Goal: Information Seeking & Learning: Compare options

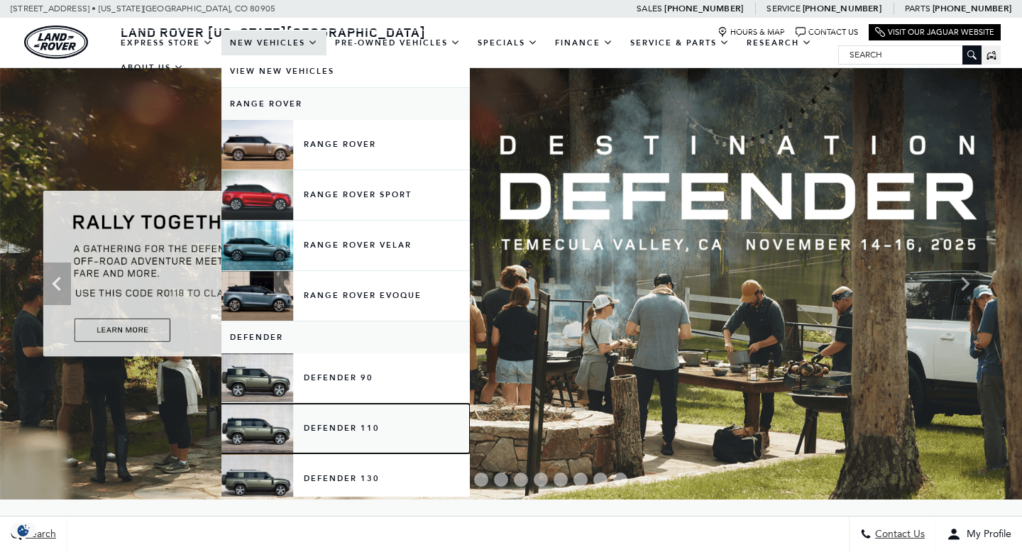
click at [339, 412] on link "Defender 110" at bounding box center [345, 429] width 248 height 50
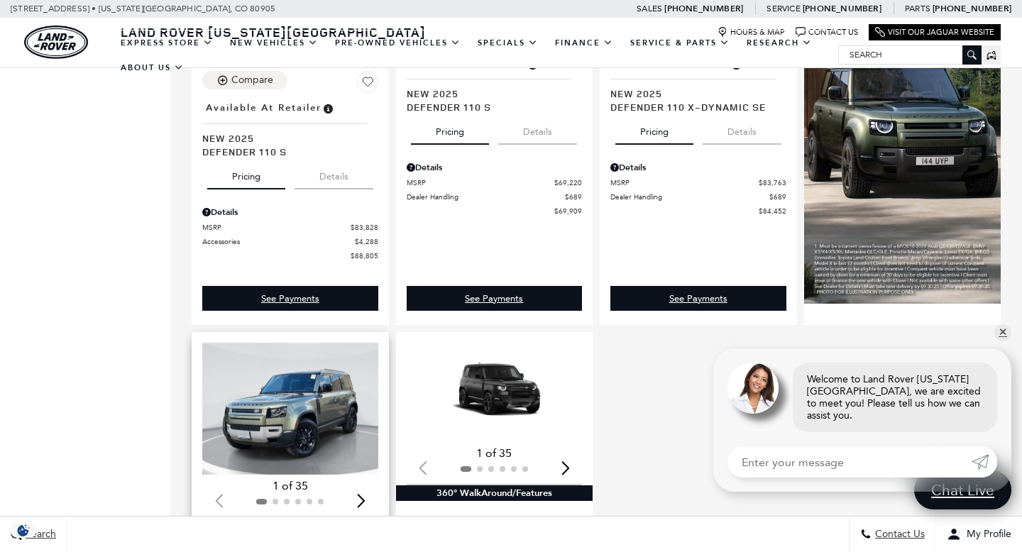
scroll to position [940, 0]
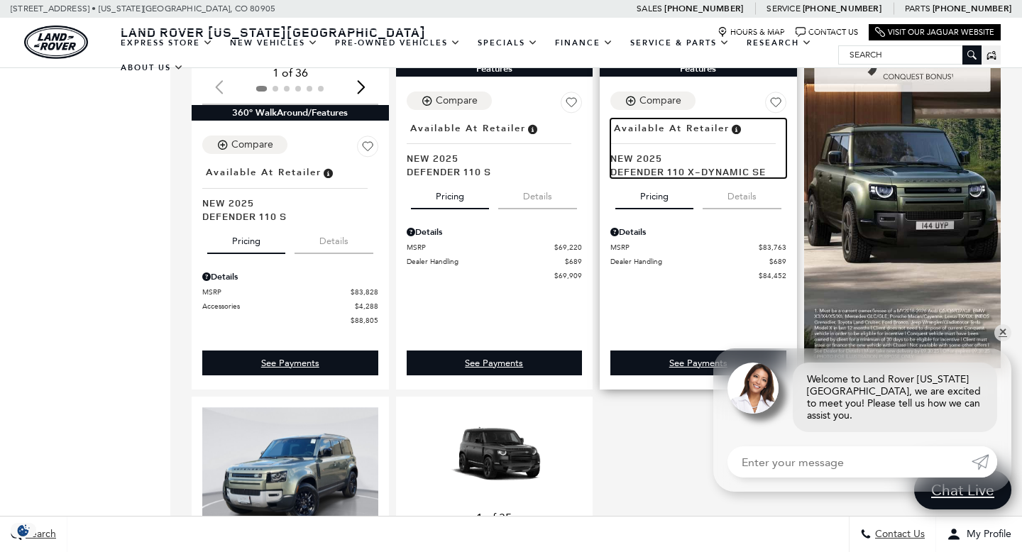
click at [650, 151] on span "New 2025" at bounding box center [692, 157] width 165 height 13
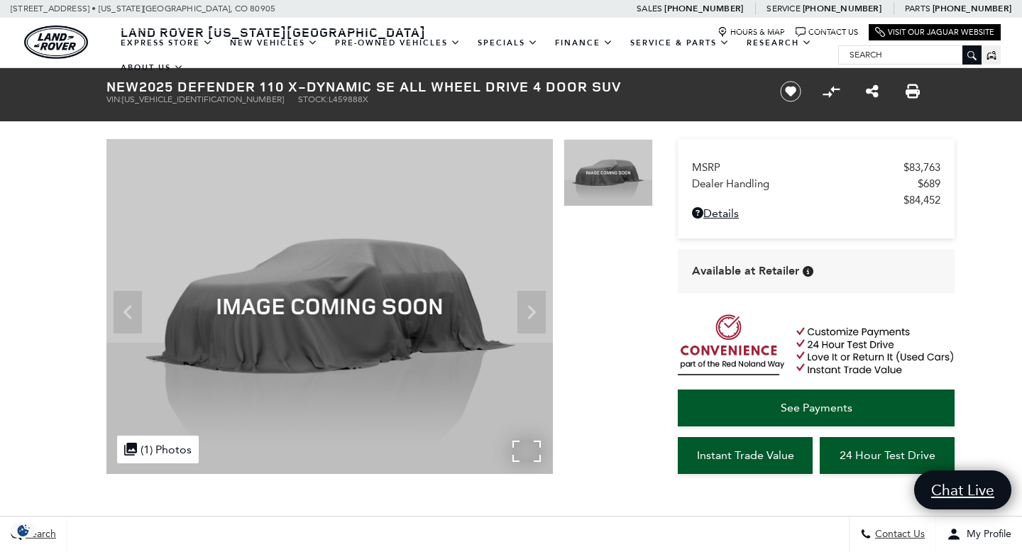
click at [509, 307] on img at bounding box center [329, 306] width 447 height 335
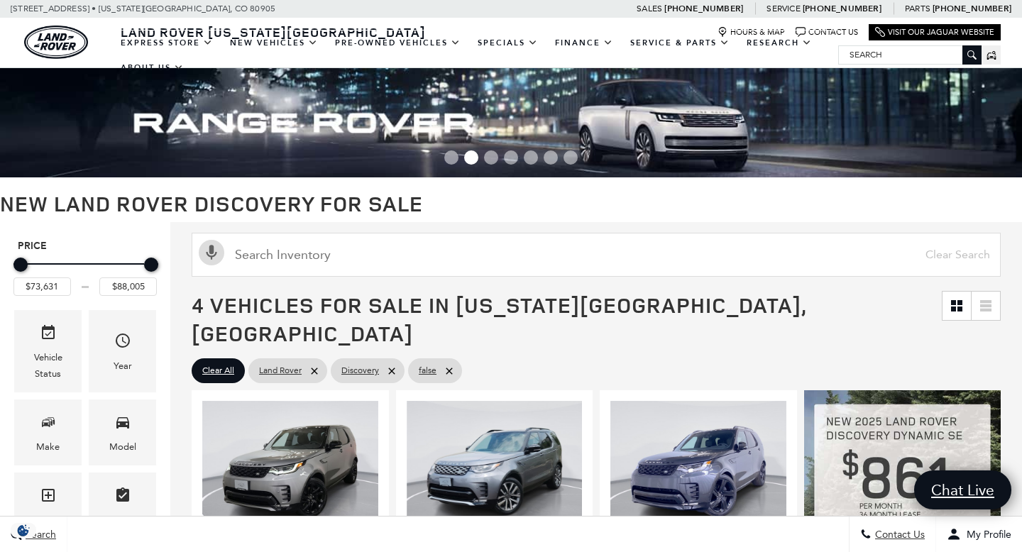
scroll to position [381, 0]
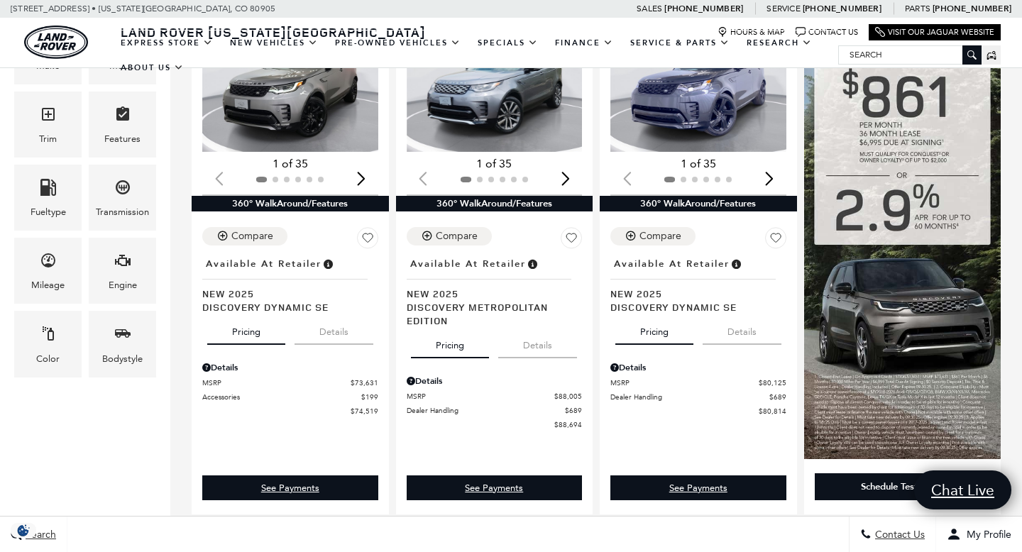
click at [110, 267] on div "Engine" at bounding box center [122, 271] width 67 height 66
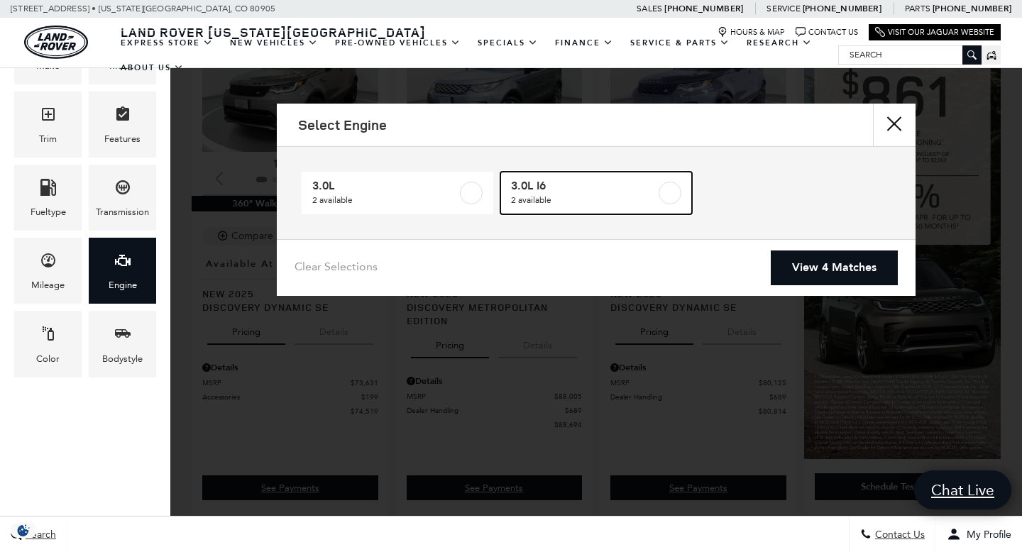
drag, startPoint x: 568, startPoint y: 191, endPoint x: 845, endPoint y: 268, distance: 287.3
click at [568, 191] on span "3.0L I6" at bounding box center [583, 186] width 145 height 14
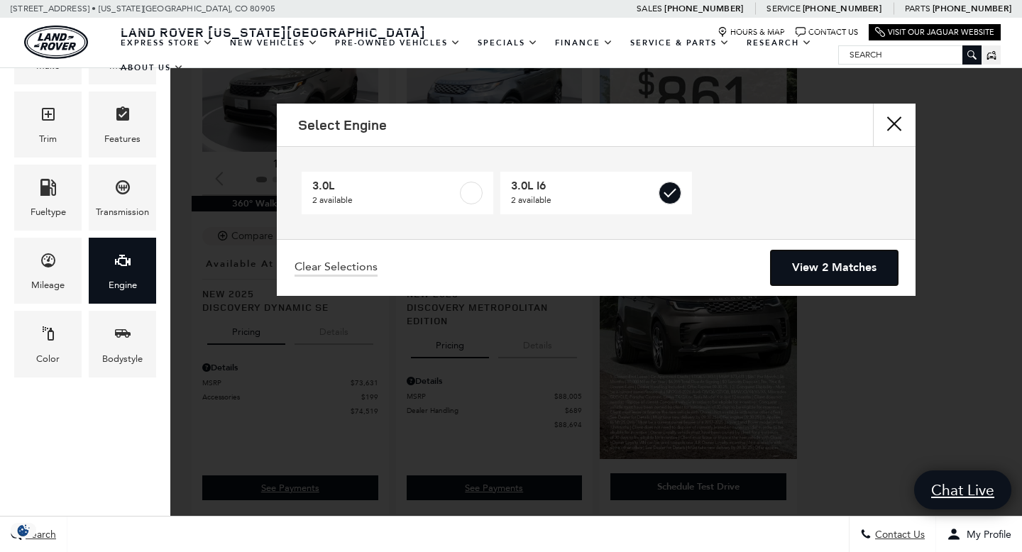
click at [850, 267] on link "View 2 Matches" at bounding box center [834, 268] width 127 height 35
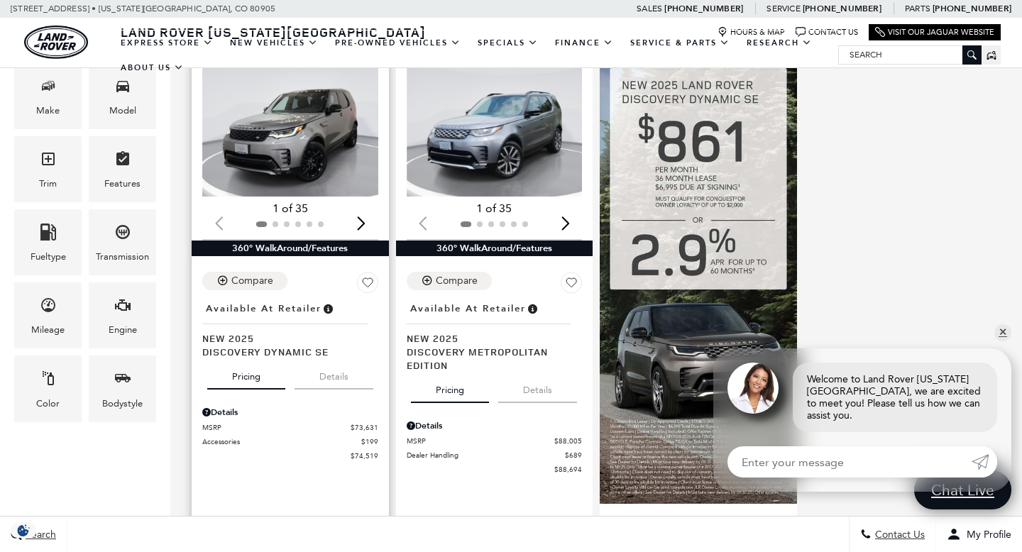
scroll to position [337, 0]
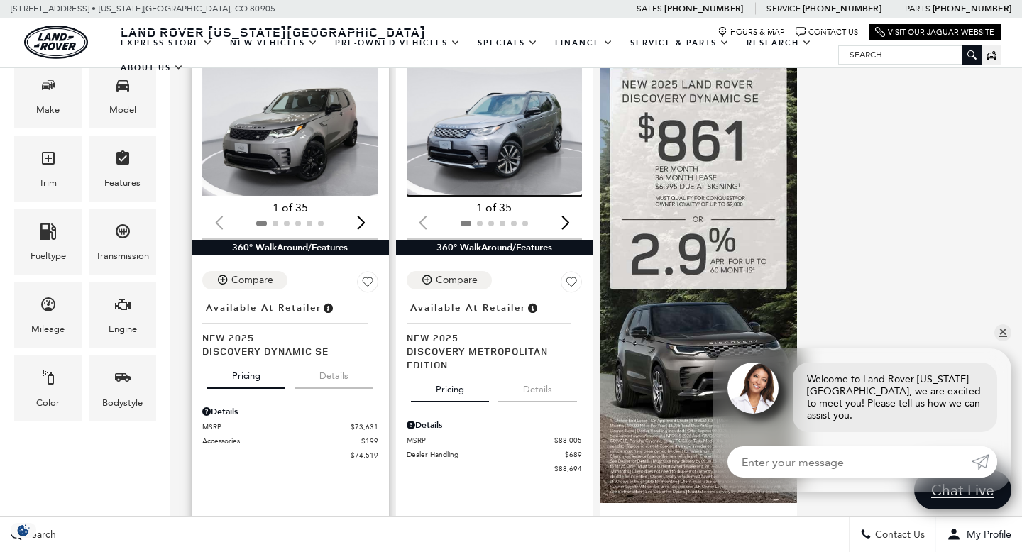
drag, startPoint x: 457, startPoint y: 149, endPoint x: 327, endPoint y: 144, distance: 130.7
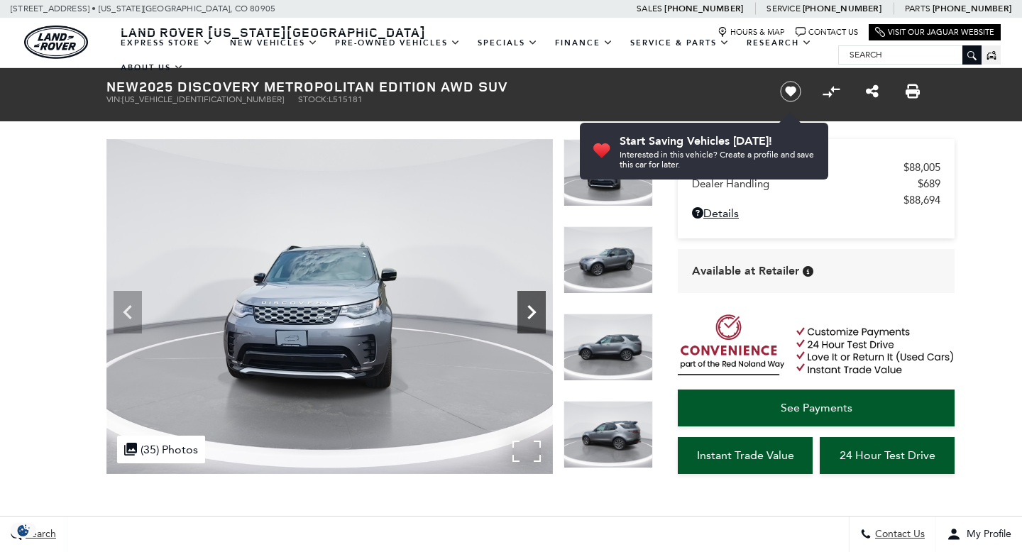
click at [527, 298] on icon "Next" at bounding box center [532, 312] width 28 height 28
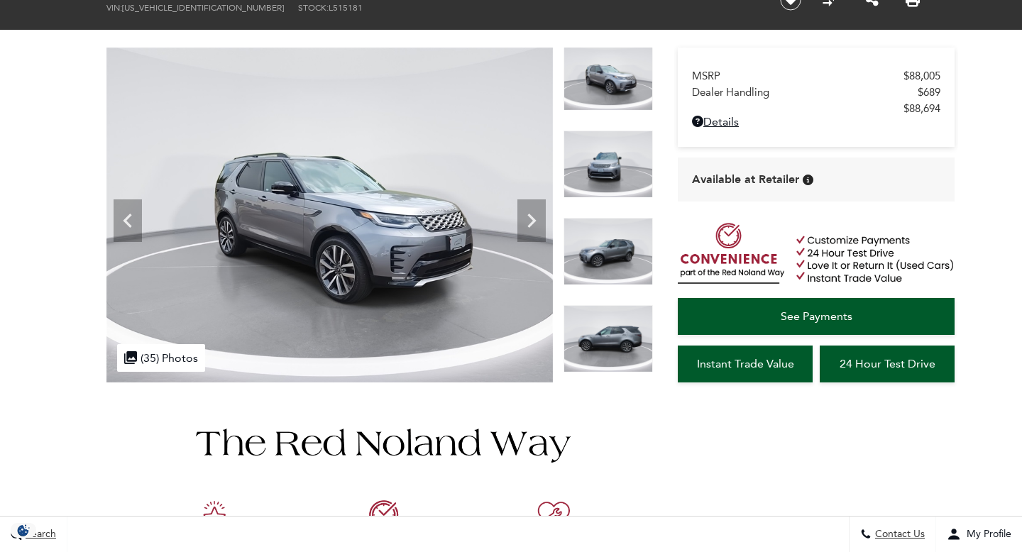
click at [586, 131] on div at bounding box center [608, 174] width 89 height 87
click at [611, 305] on div at bounding box center [608, 348] width 89 height 87
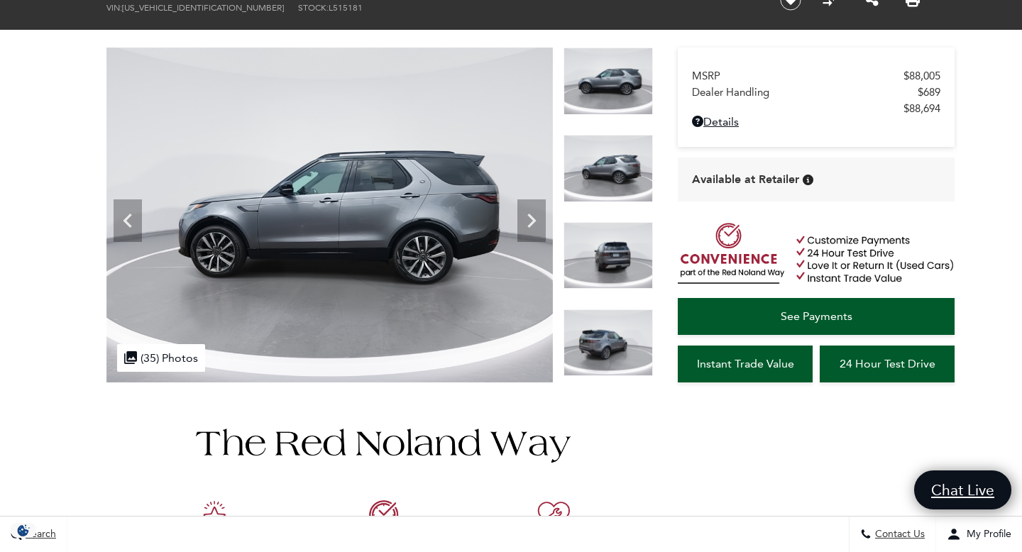
scroll to position [0, 0]
click at [611, 221] on img at bounding box center [608, 254] width 89 height 67
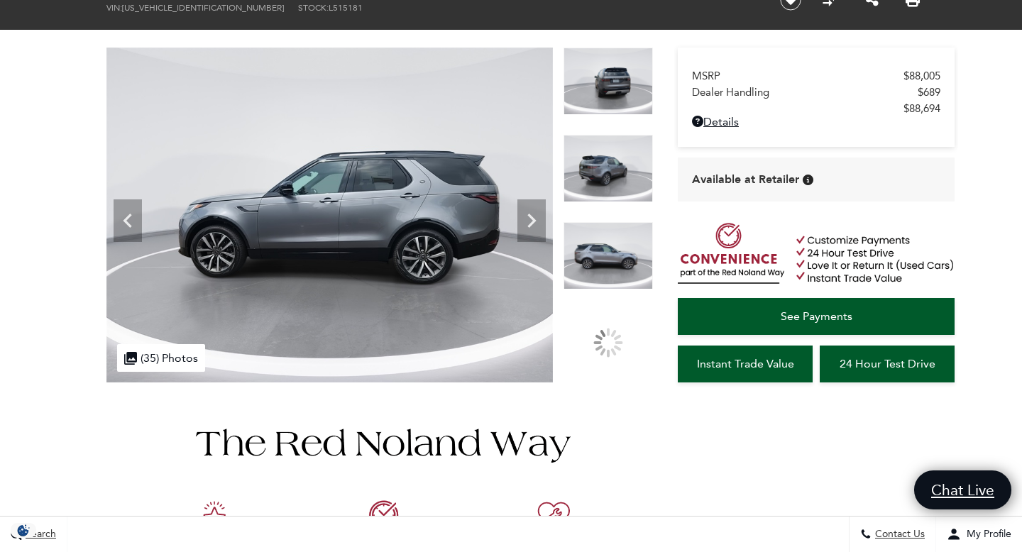
click at [625, 278] on img at bounding box center [608, 255] width 89 height 67
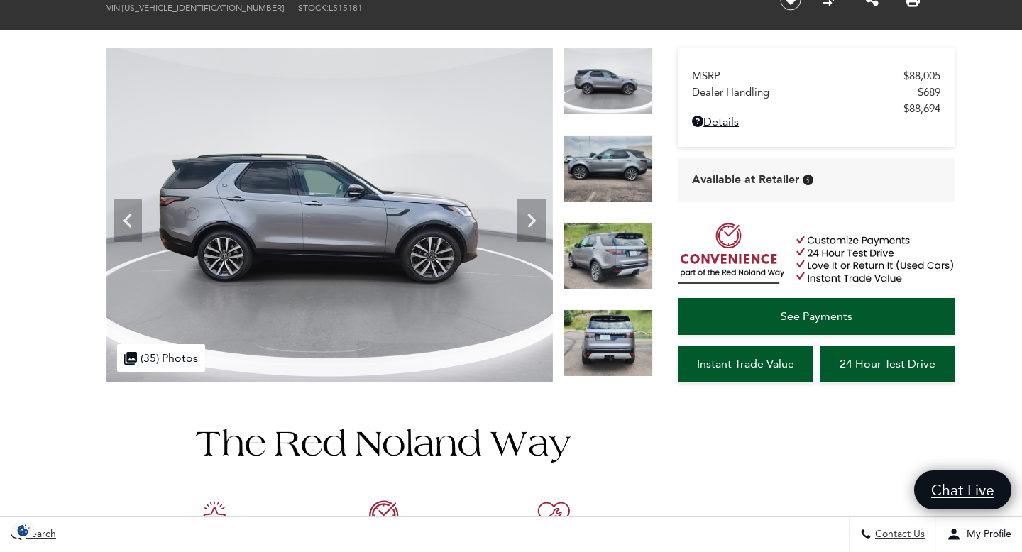
click at [599, 222] on img at bounding box center [608, 255] width 89 height 67
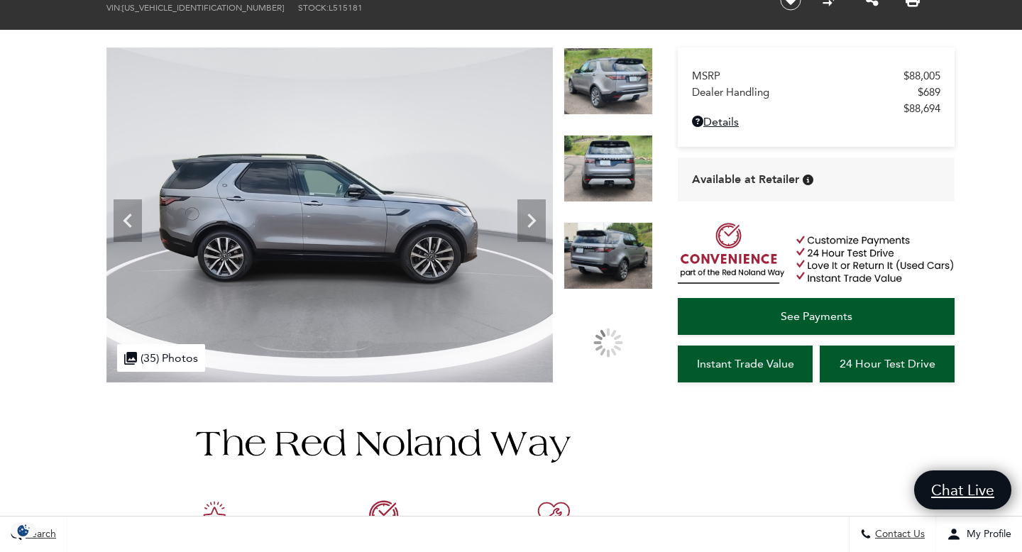
click at [604, 186] on img at bounding box center [608, 168] width 89 height 67
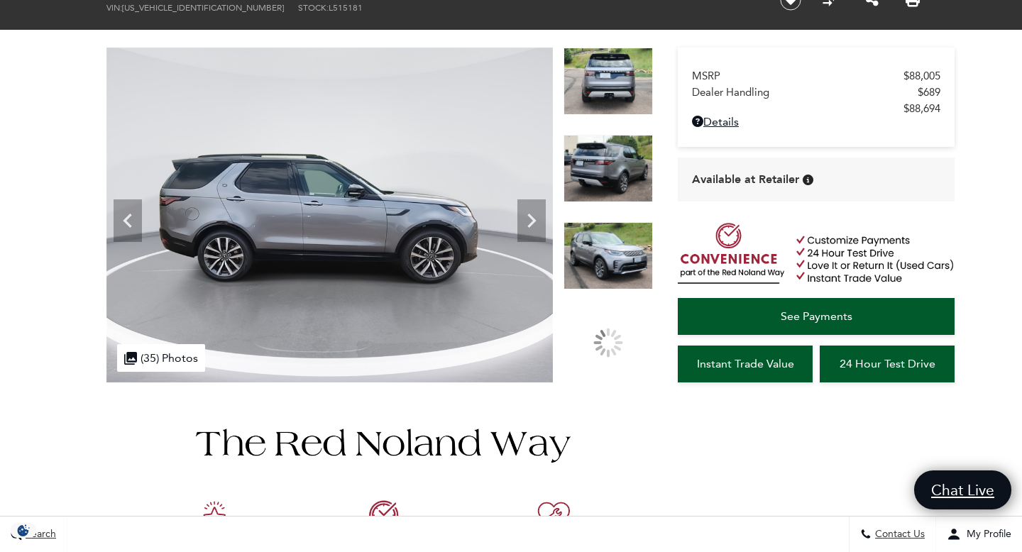
click at [615, 250] on img at bounding box center [608, 255] width 89 height 67
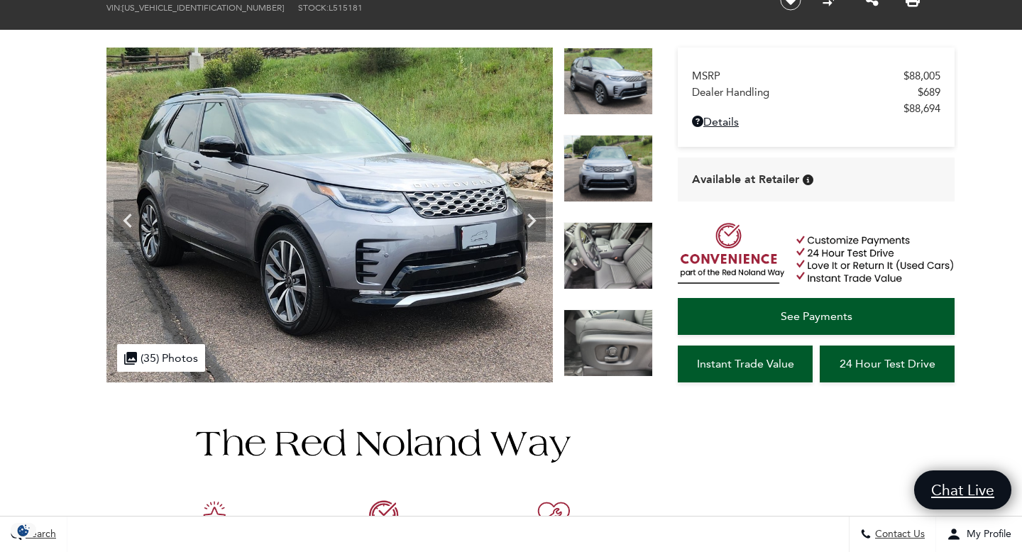
click at [613, 256] on img at bounding box center [608, 255] width 89 height 67
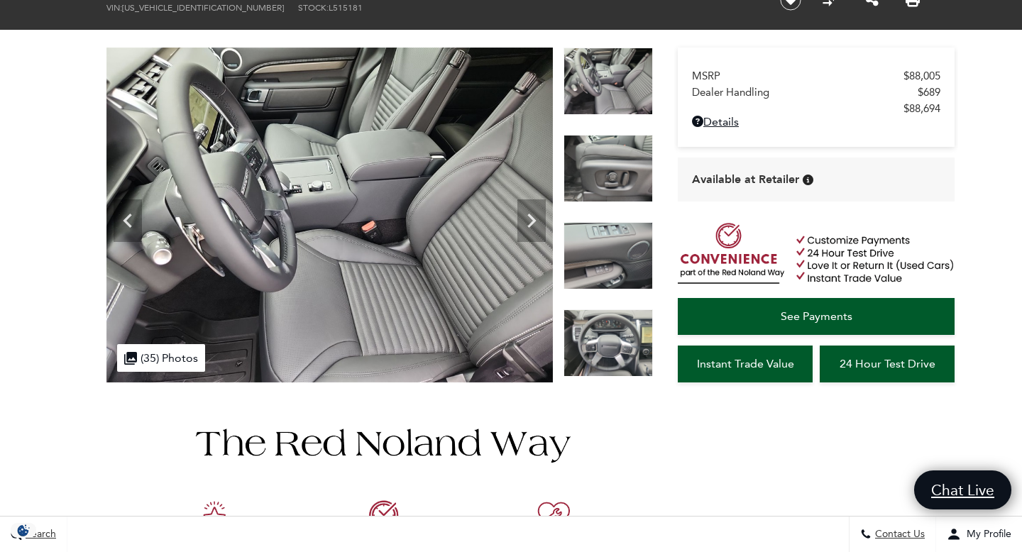
click at [601, 184] on img at bounding box center [608, 168] width 89 height 67
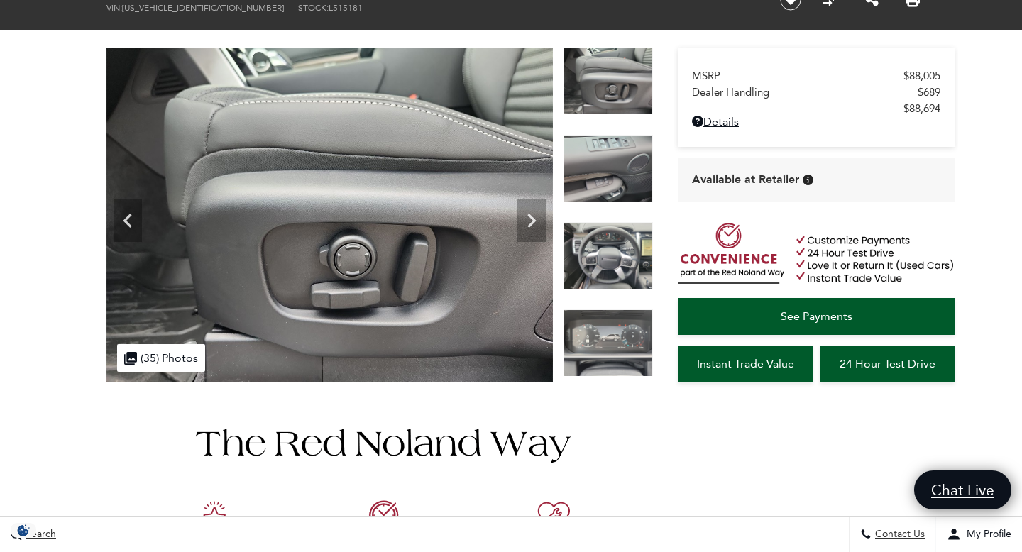
click at [609, 170] on img at bounding box center [608, 168] width 89 height 67
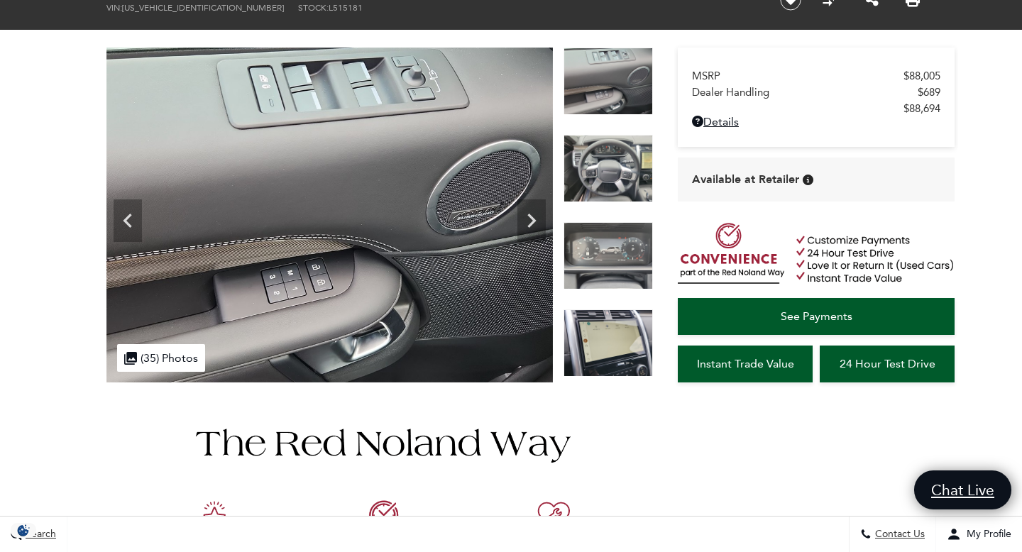
click at [622, 218] on div at bounding box center [608, 178] width 89 height 87
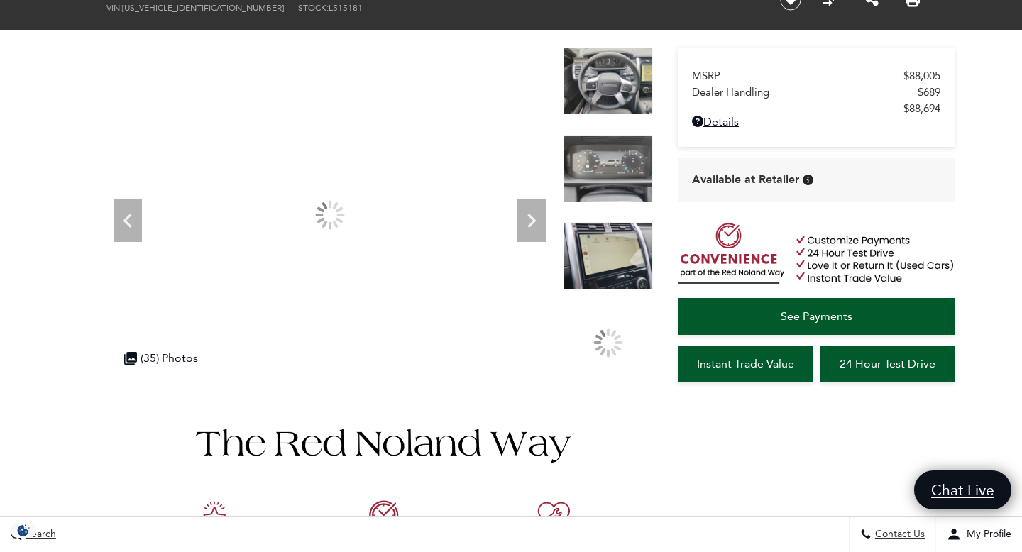
click at [622, 236] on img at bounding box center [608, 255] width 89 height 67
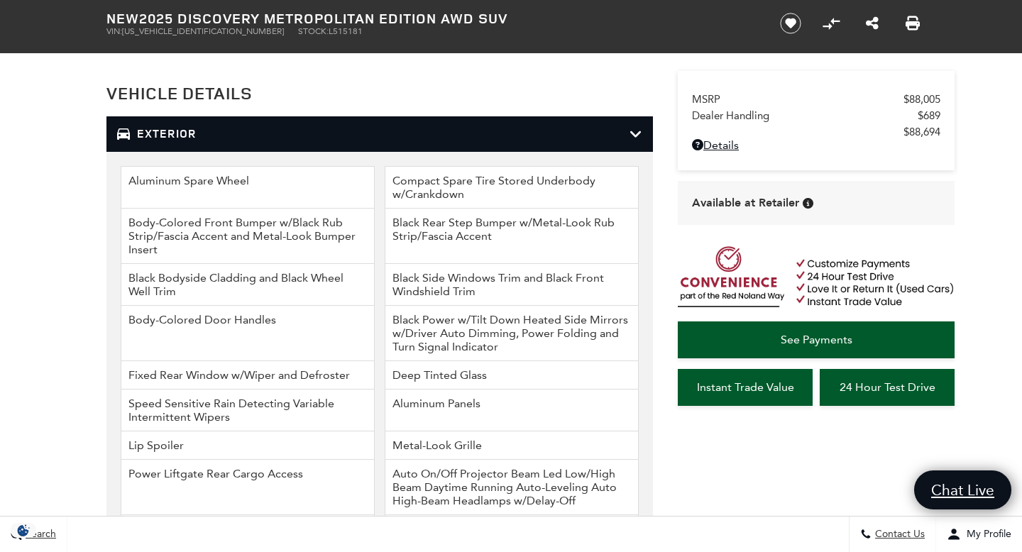
scroll to position [1857, 0]
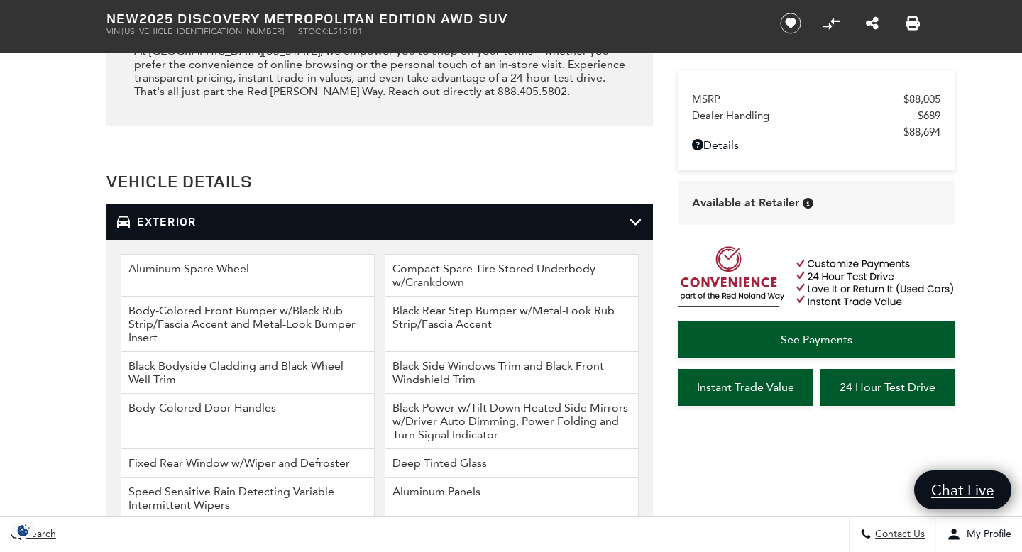
click at [639, 217] on icon at bounding box center [636, 222] width 13 height 14
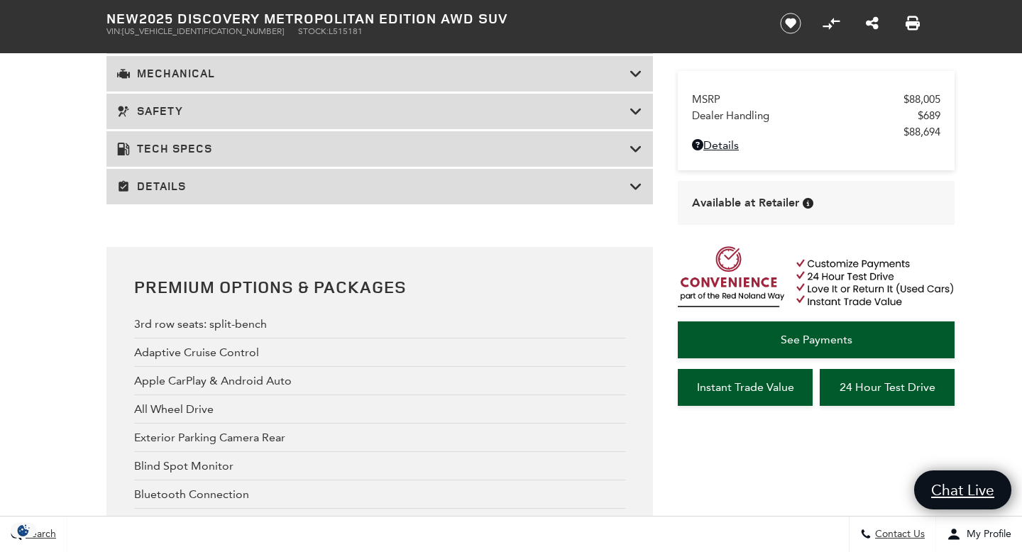
scroll to position [1182, 0]
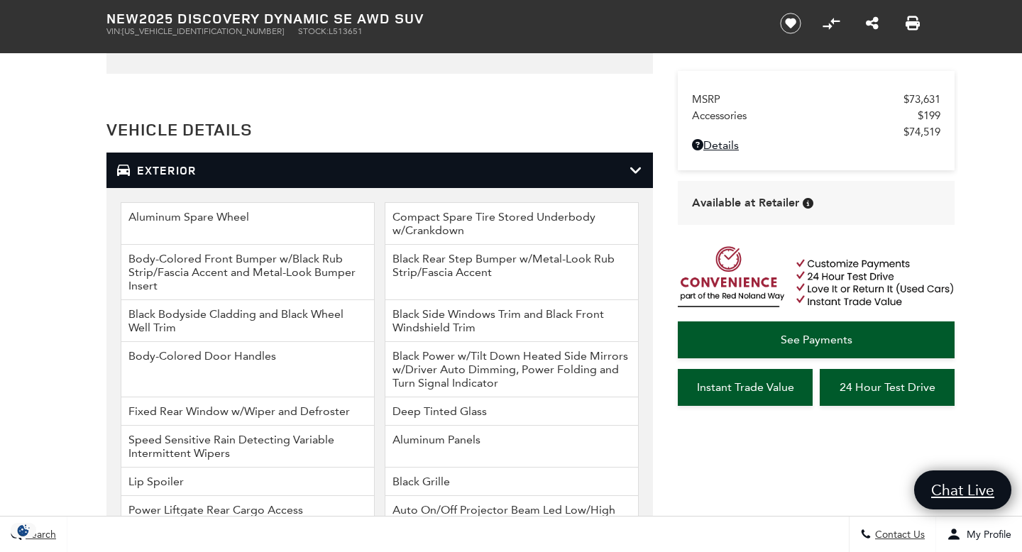
scroll to position [1907, 0]
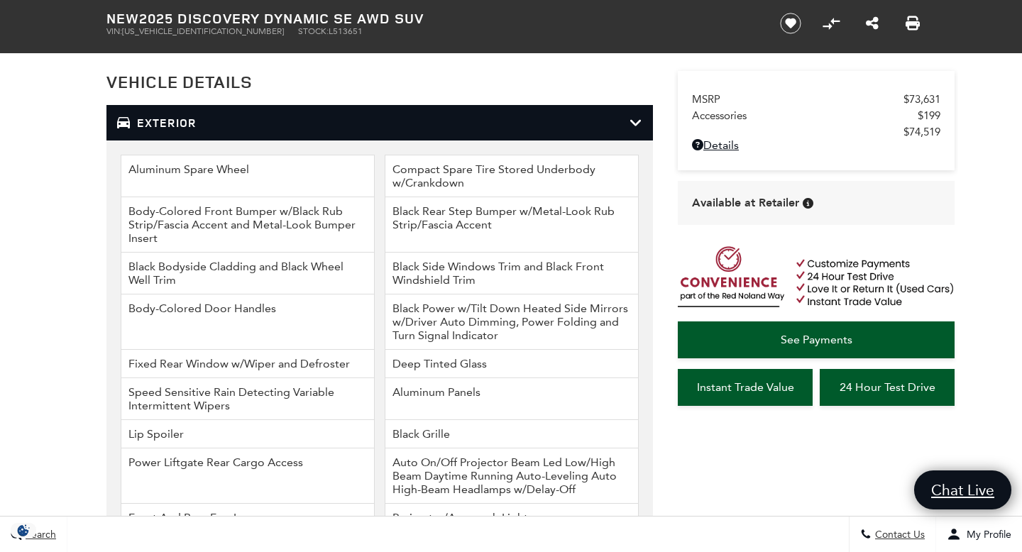
click at [454, 135] on div "Exterior" at bounding box center [379, 122] width 547 height 35
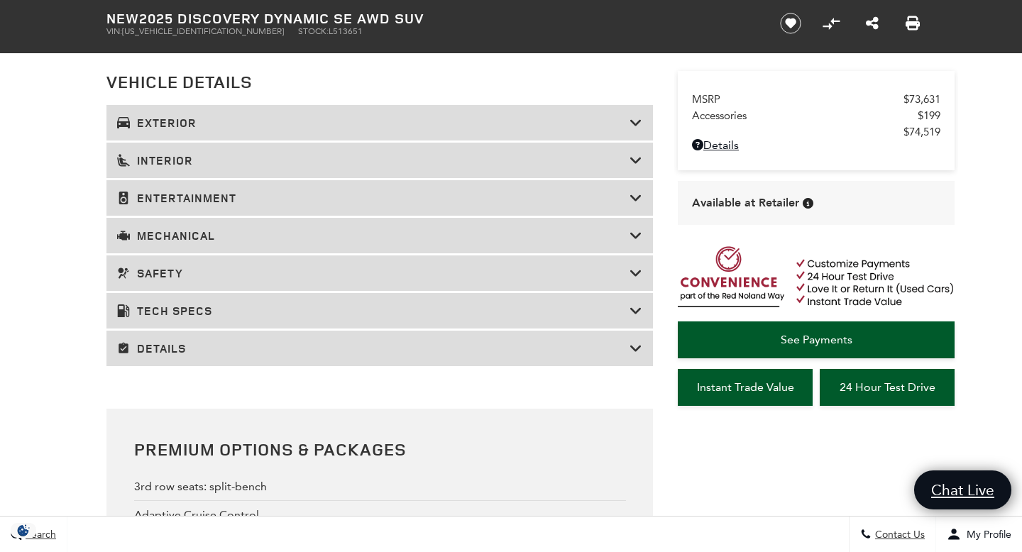
click at [382, 195] on h3 "Entertainment" at bounding box center [373, 198] width 513 height 14
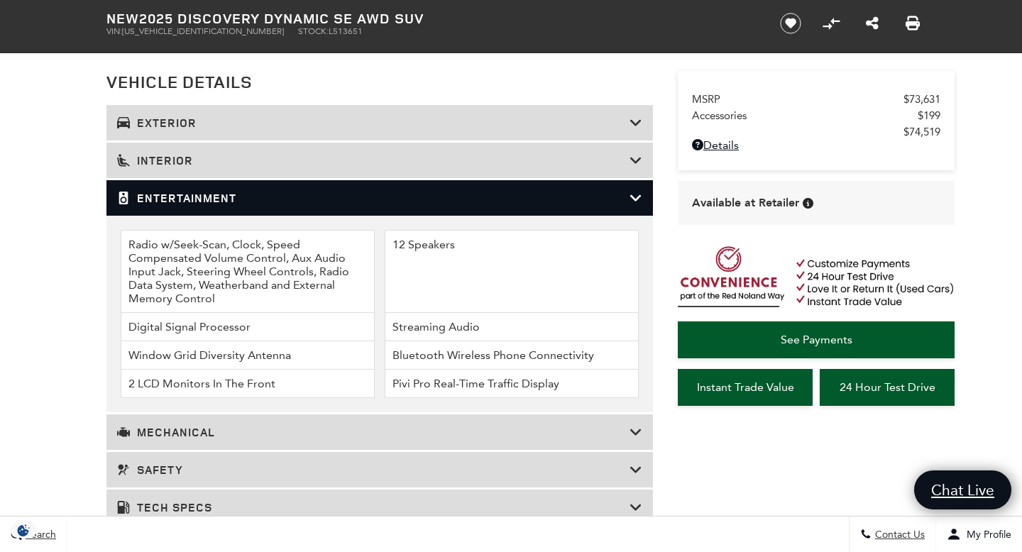
click at [382, 195] on h3 "Entertainment" at bounding box center [373, 198] width 513 height 14
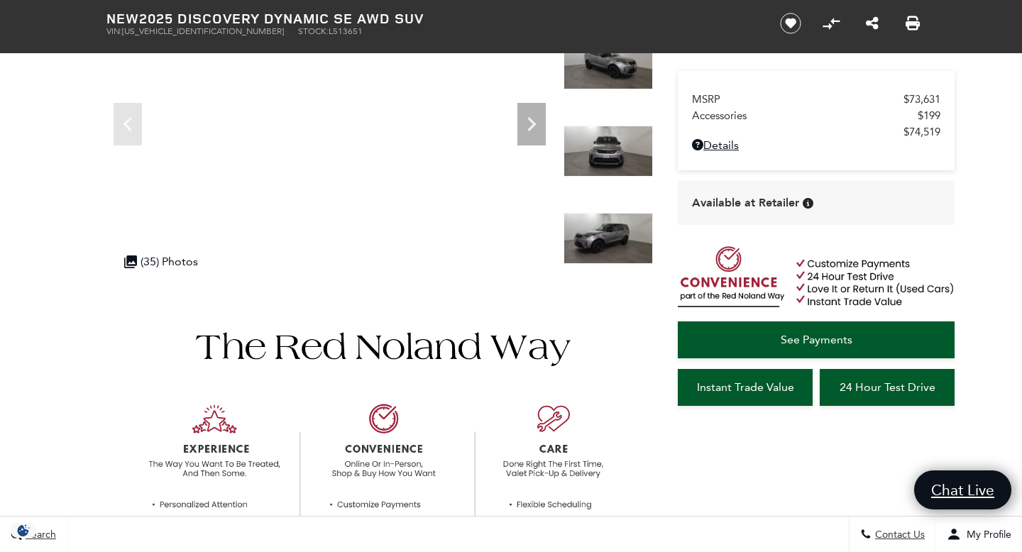
scroll to position [171, 0]
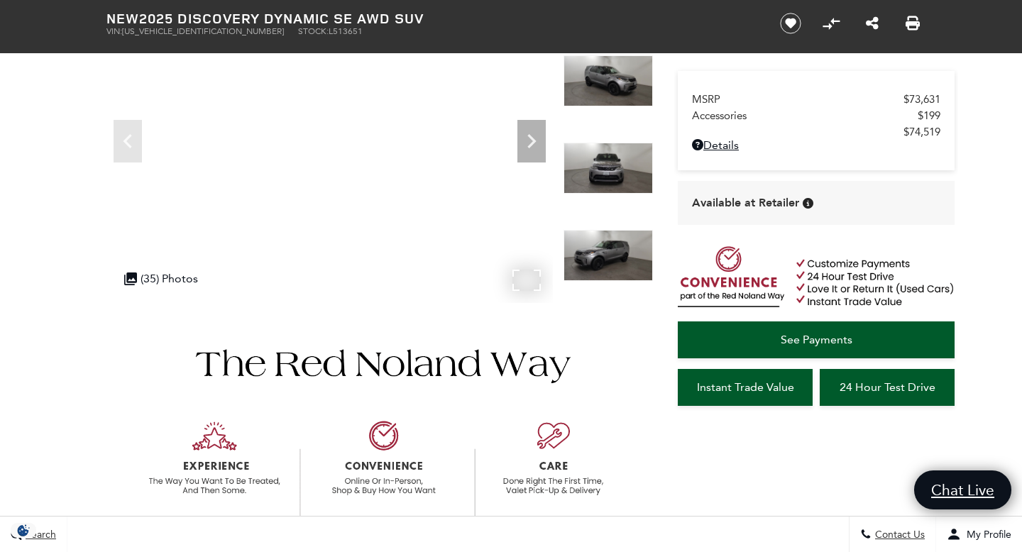
click at [219, 265] on div ".cls-1, .cls-3 { fill: #c50033; } .cls-1 { clip-rule: evenodd; } .cls-2 { clip-…" at bounding box center [179, 279] width 124 height 28
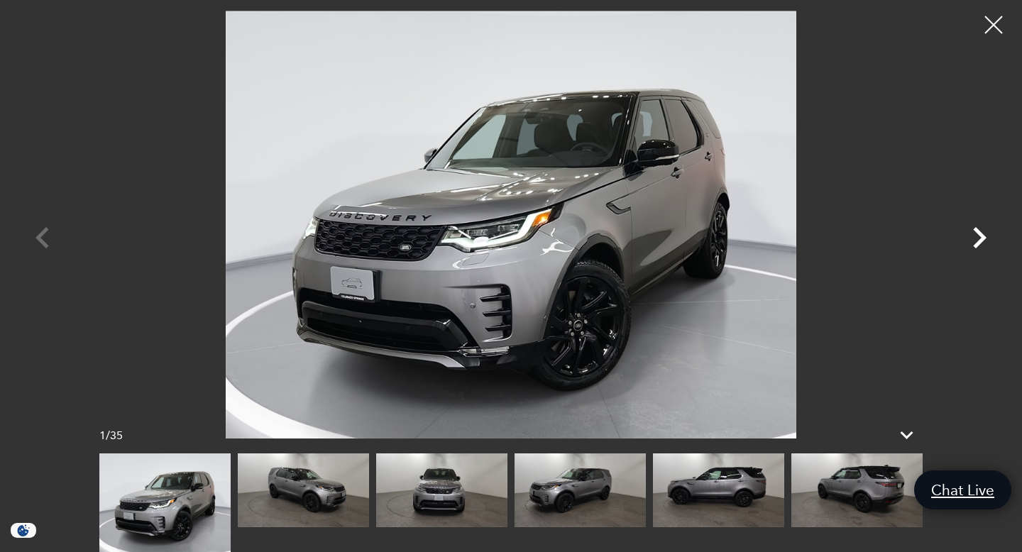
click at [978, 246] on icon "Next" at bounding box center [979, 238] width 43 height 43
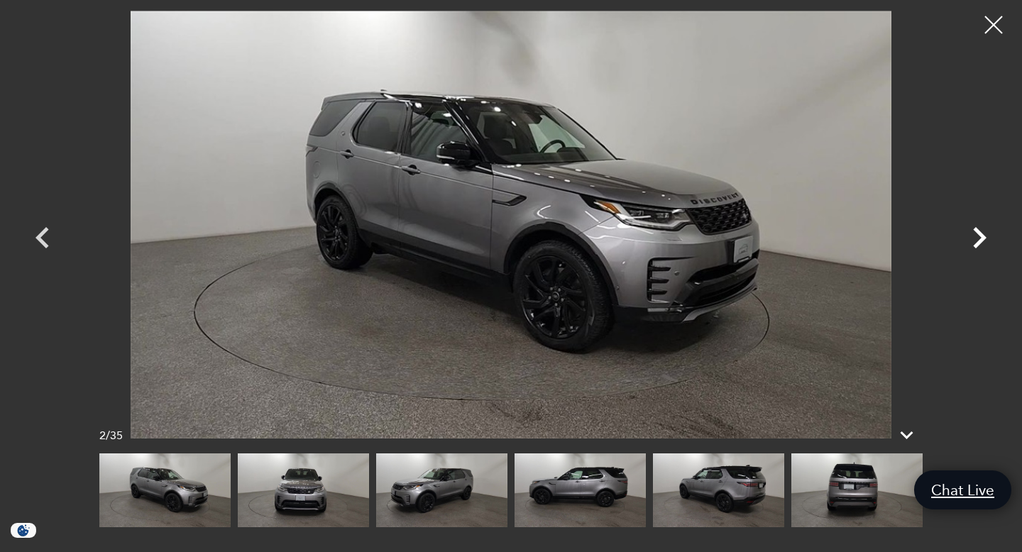
click at [993, 246] on icon "Next" at bounding box center [979, 238] width 43 height 43
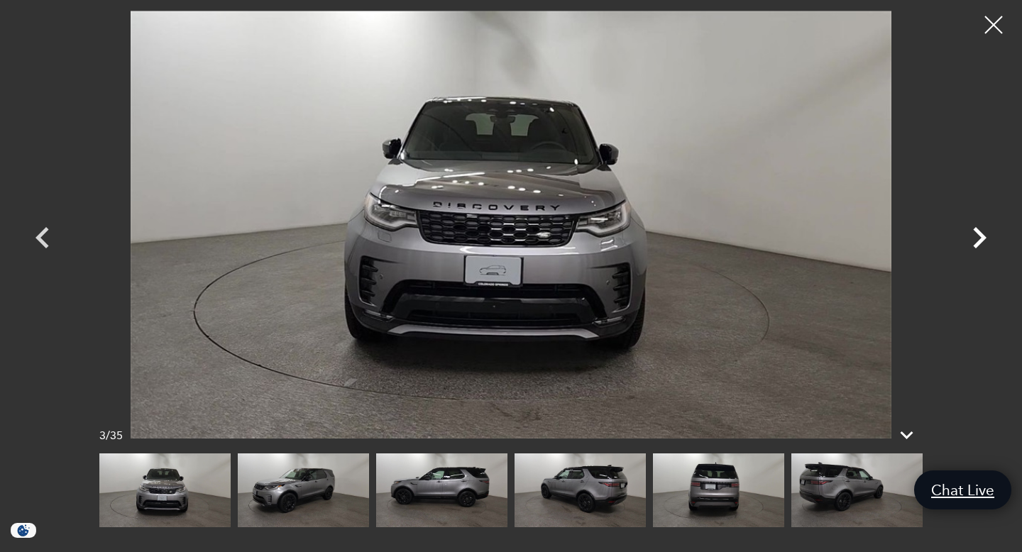
click at [993, 246] on icon "Next" at bounding box center [979, 238] width 43 height 43
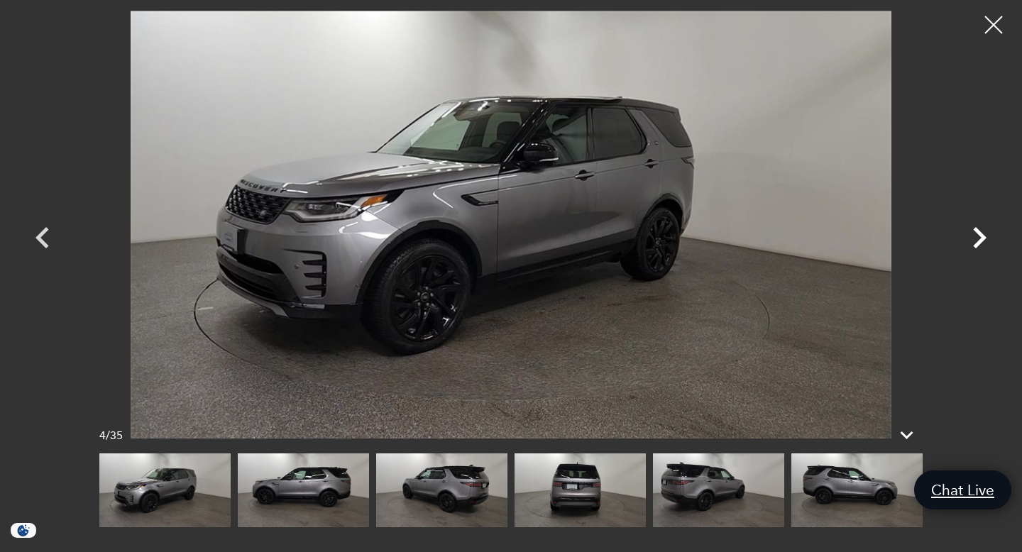
click at [993, 246] on icon "Next" at bounding box center [979, 238] width 43 height 43
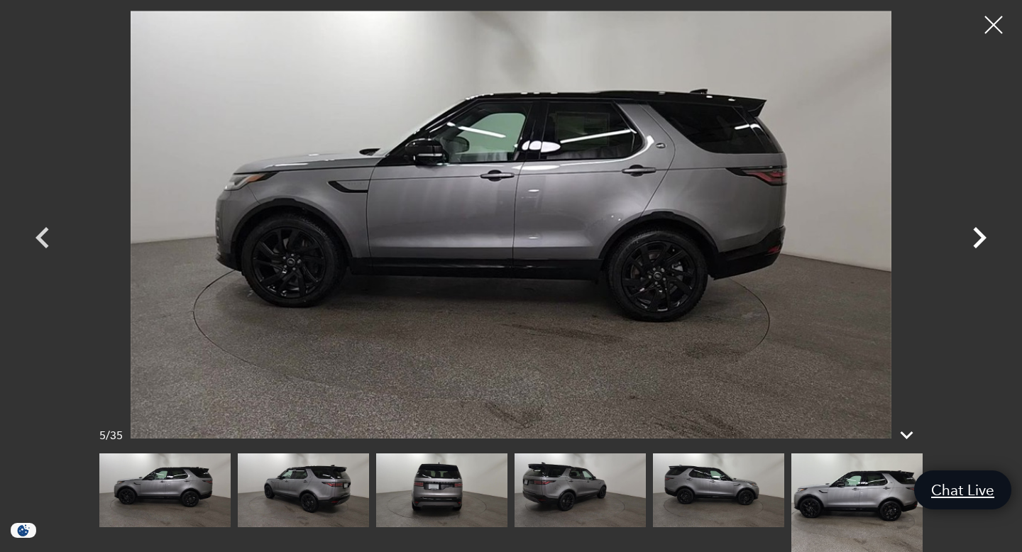
click at [993, 246] on icon "Next" at bounding box center [979, 238] width 43 height 43
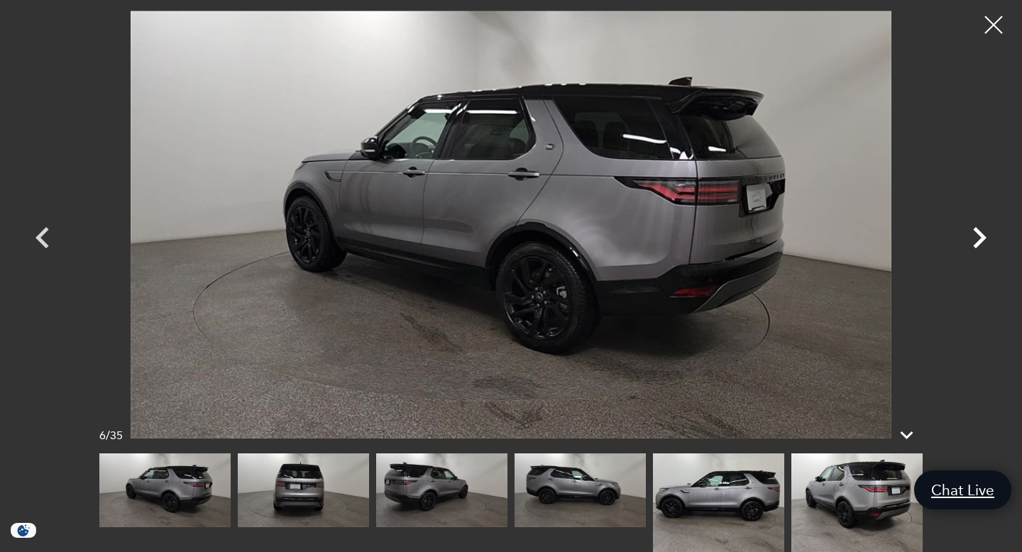
click at [993, 246] on icon "Next" at bounding box center [979, 238] width 43 height 43
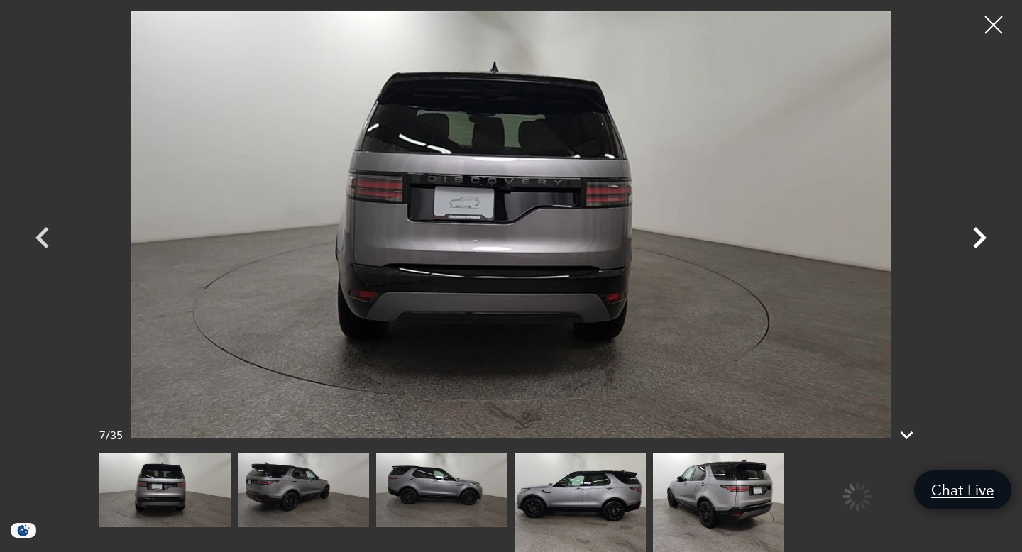
click at [993, 246] on icon "Next" at bounding box center [979, 238] width 43 height 43
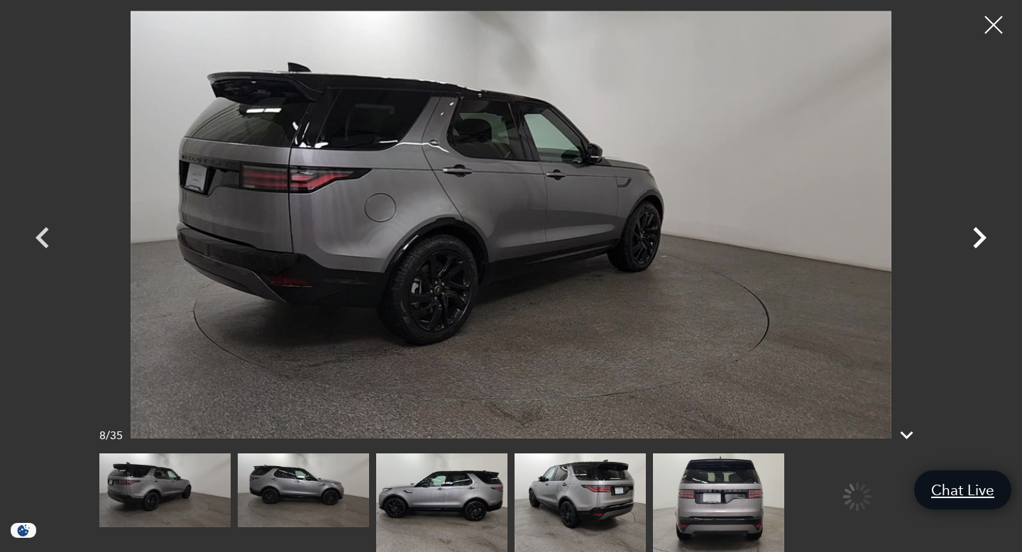
click at [993, 246] on icon "Next" at bounding box center [979, 238] width 43 height 43
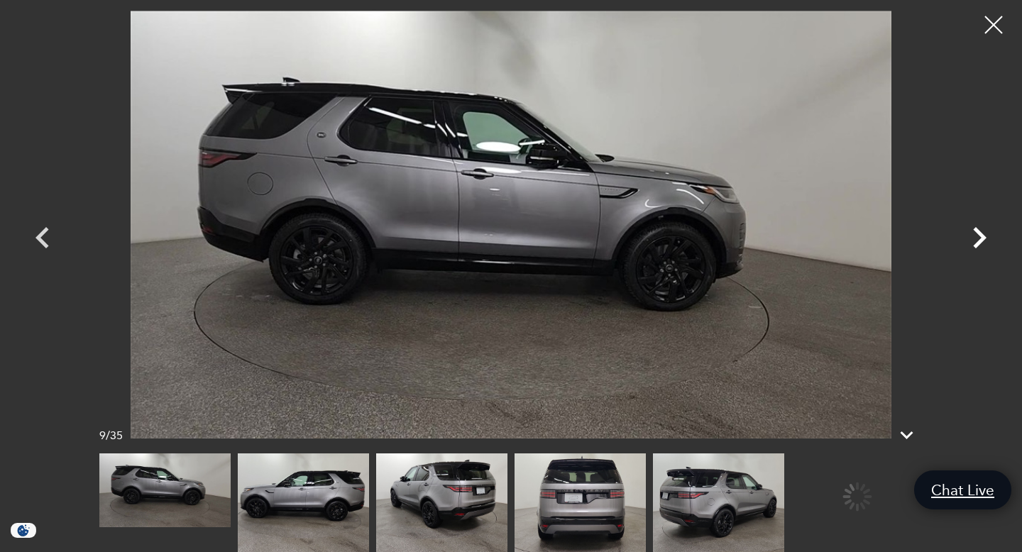
click at [993, 246] on icon "Next" at bounding box center [979, 238] width 43 height 43
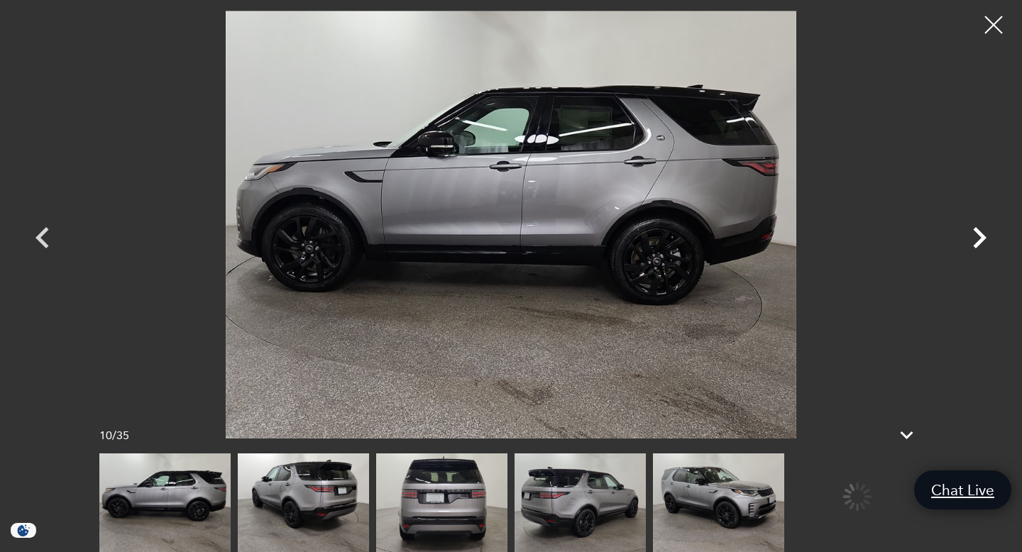
click at [993, 246] on icon "Next" at bounding box center [979, 238] width 43 height 43
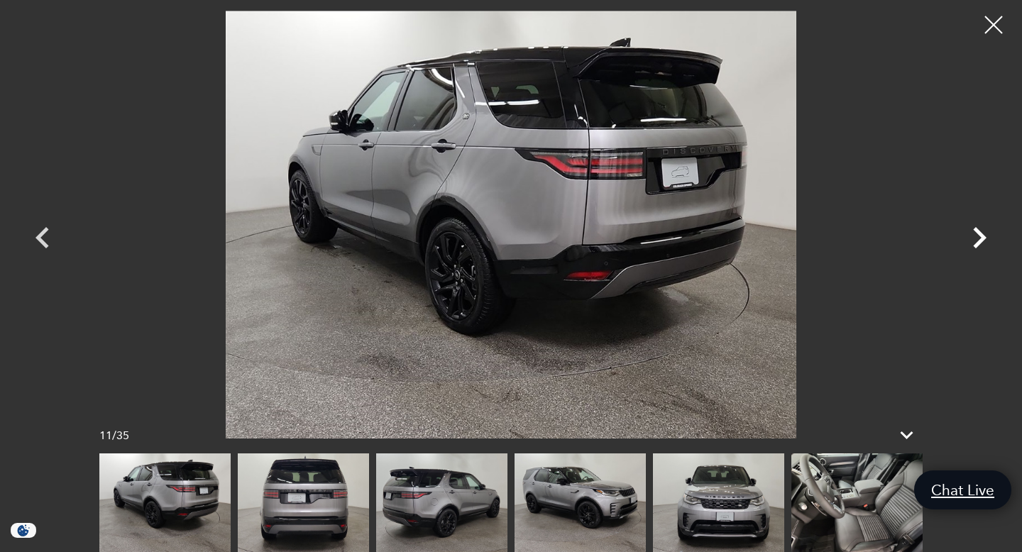
click at [993, 246] on icon "Next" at bounding box center [979, 238] width 43 height 43
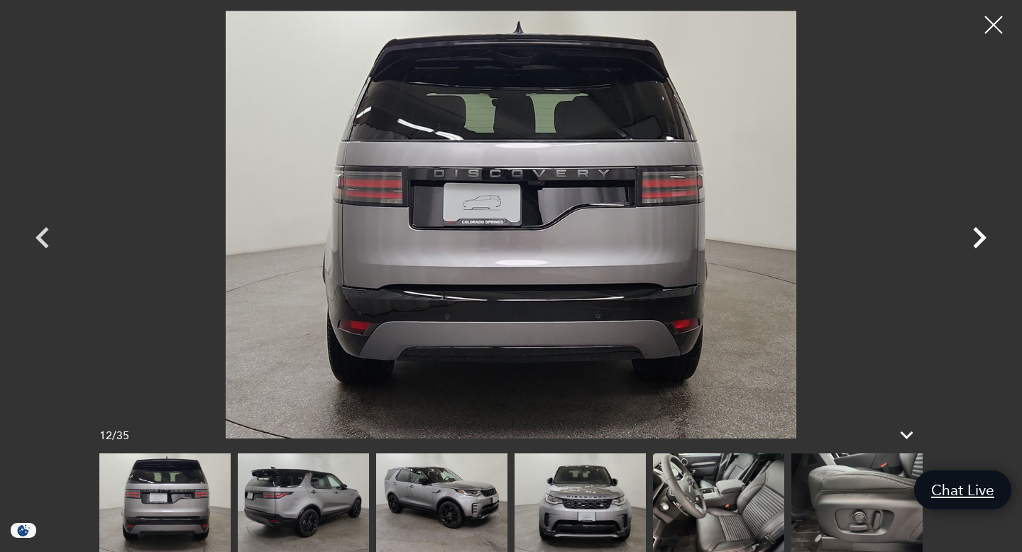
click at [993, 246] on icon "Next" at bounding box center [979, 238] width 43 height 43
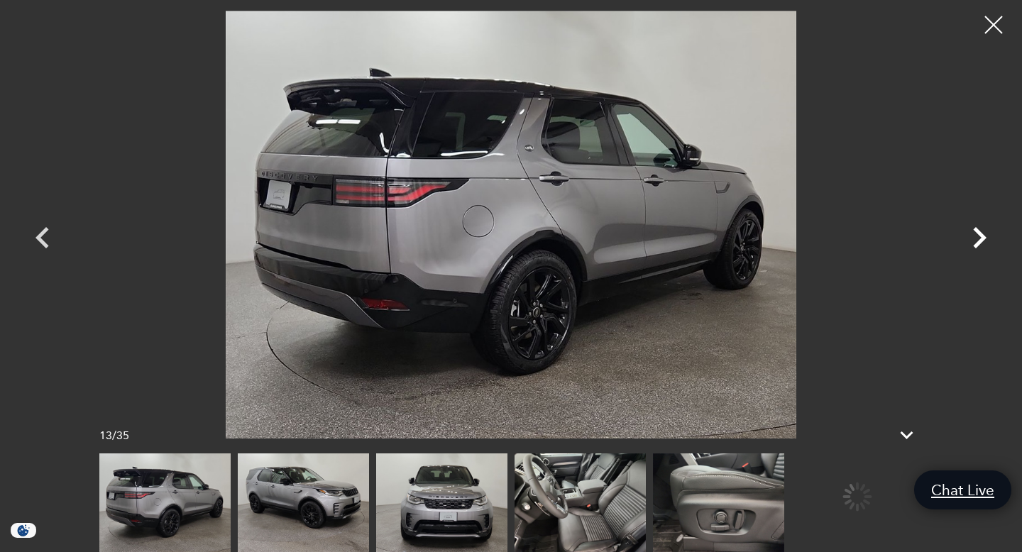
click at [993, 246] on icon "Next" at bounding box center [979, 238] width 43 height 43
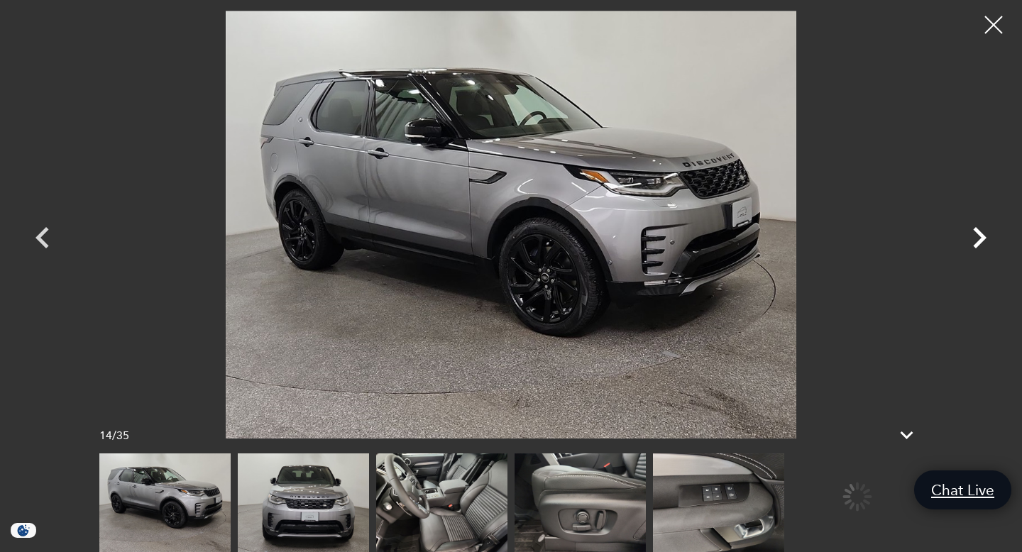
click at [993, 246] on icon "Next" at bounding box center [979, 238] width 43 height 43
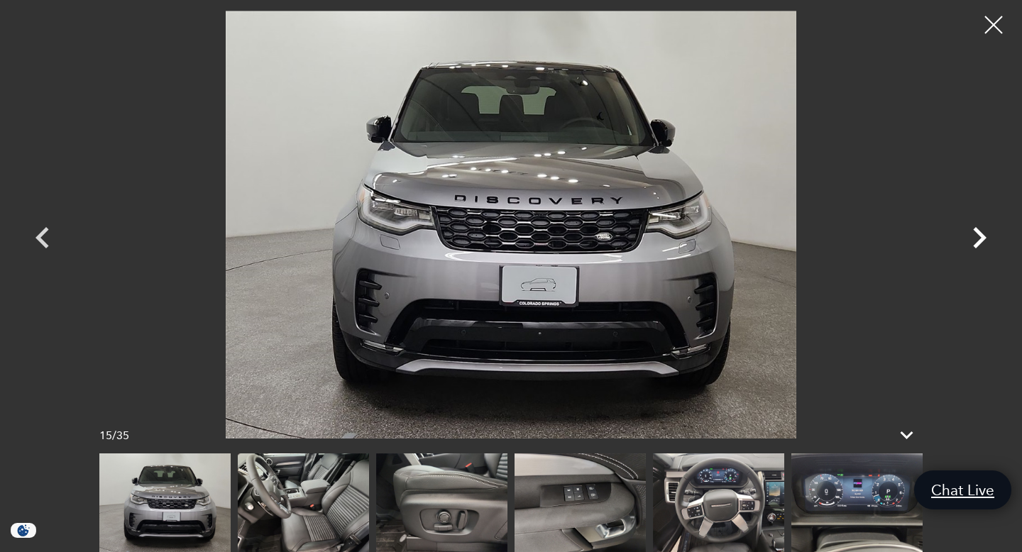
click at [985, 236] on icon "Next" at bounding box center [979, 237] width 13 height 21
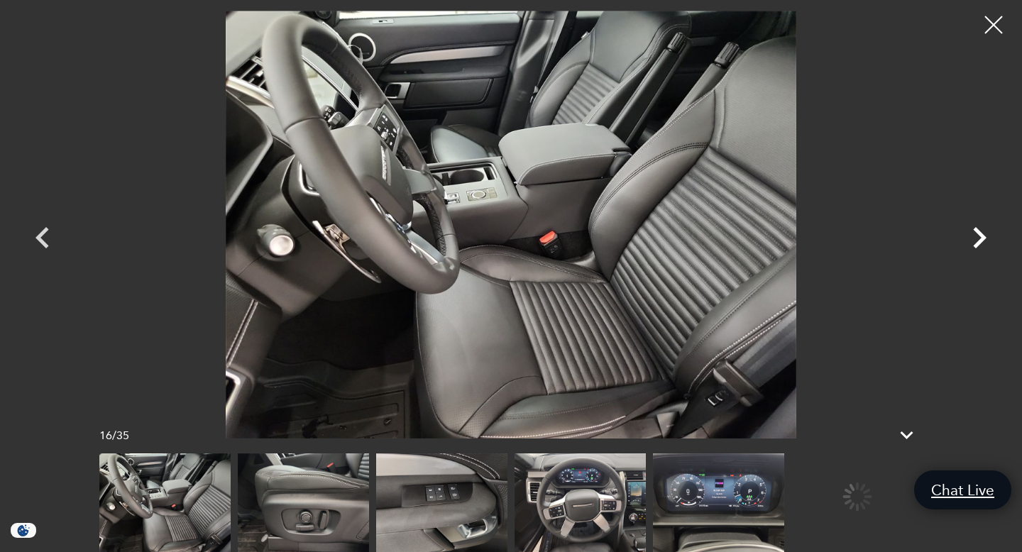
click at [985, 236] on icon "Next" at bounding box center [979, 237] width 13 height 21
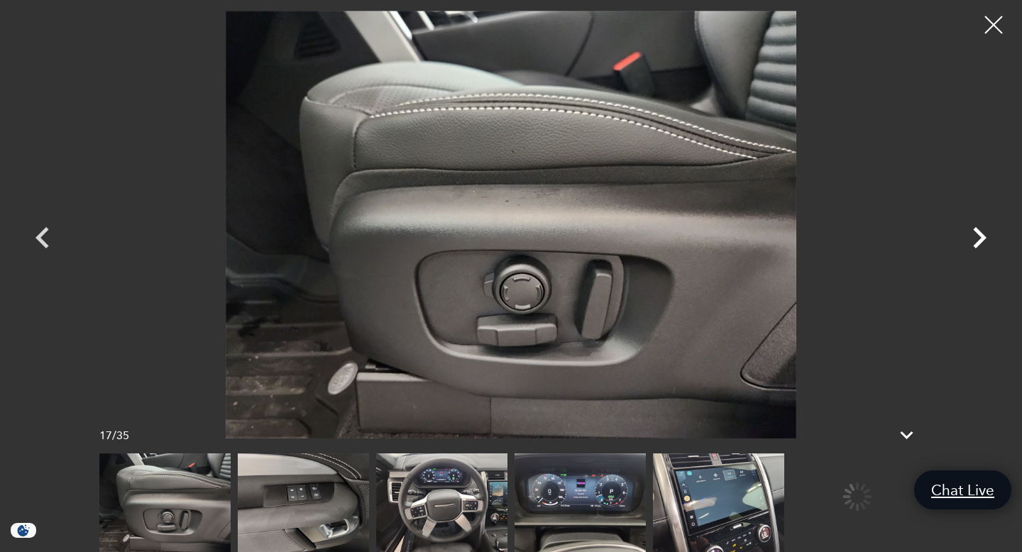
click at [985, 236] on icon "Next" at bounding box center [979, 237] width 13 height 21
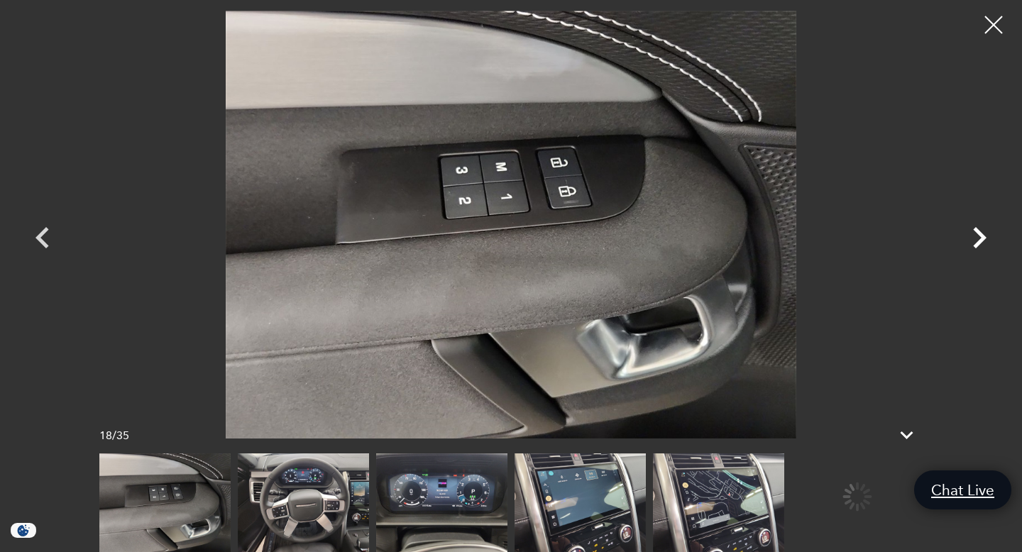
click at [985, 236] on icon "Next" at bounding box center [979, 237] width 13 height 21
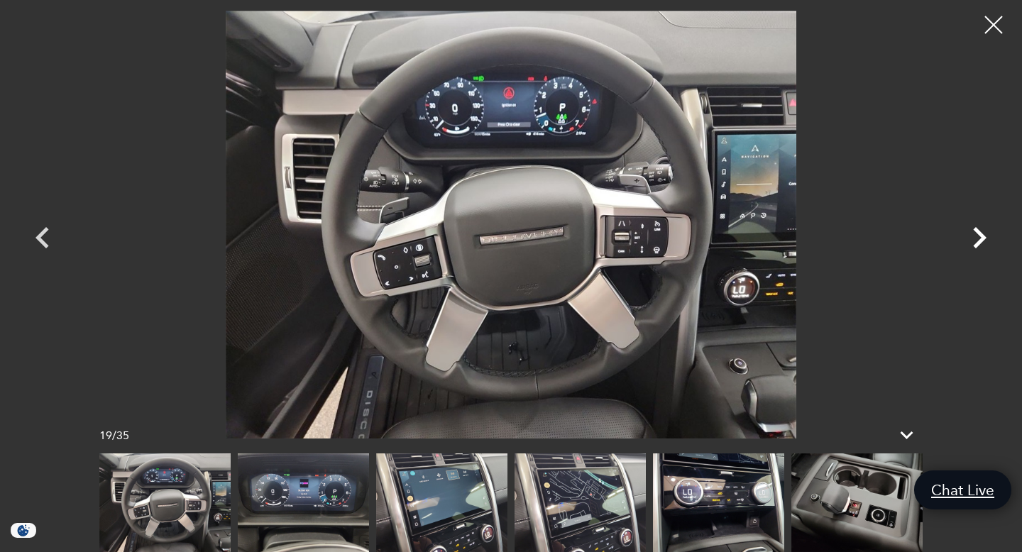
click at [985, 236] on icon "Next" at bounding box center [979, 237] width 13 height 21
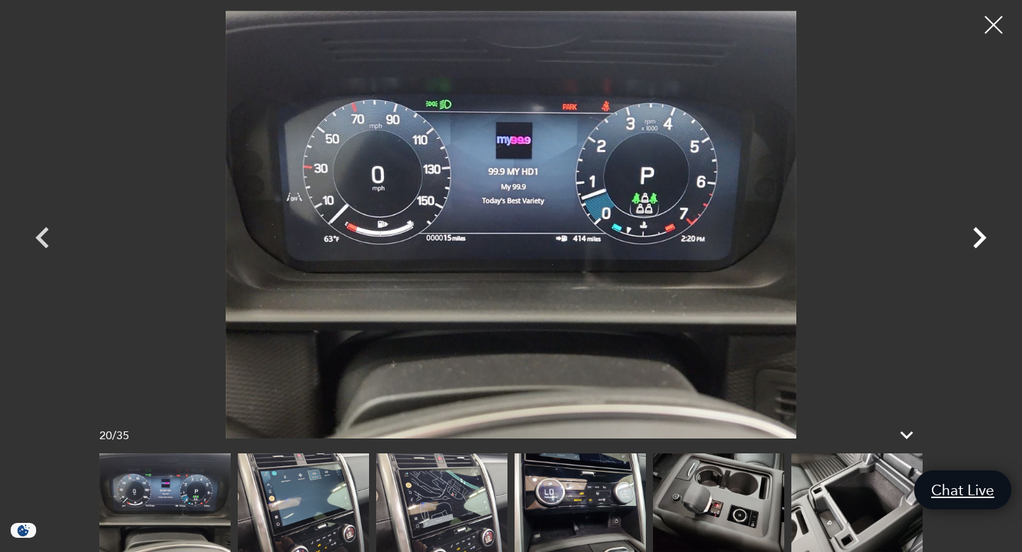
click at [985, 236] on icon "Next" at bounding box center [979, 237] width 13 height 21
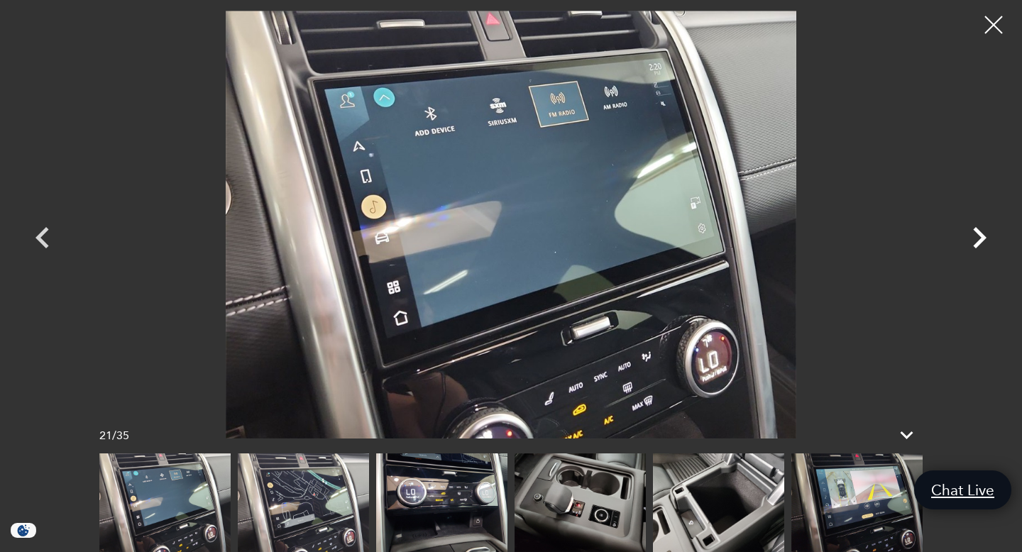
click at [985, 236] on icon "Next" at bounding box center [979, 237] width 13 height 21
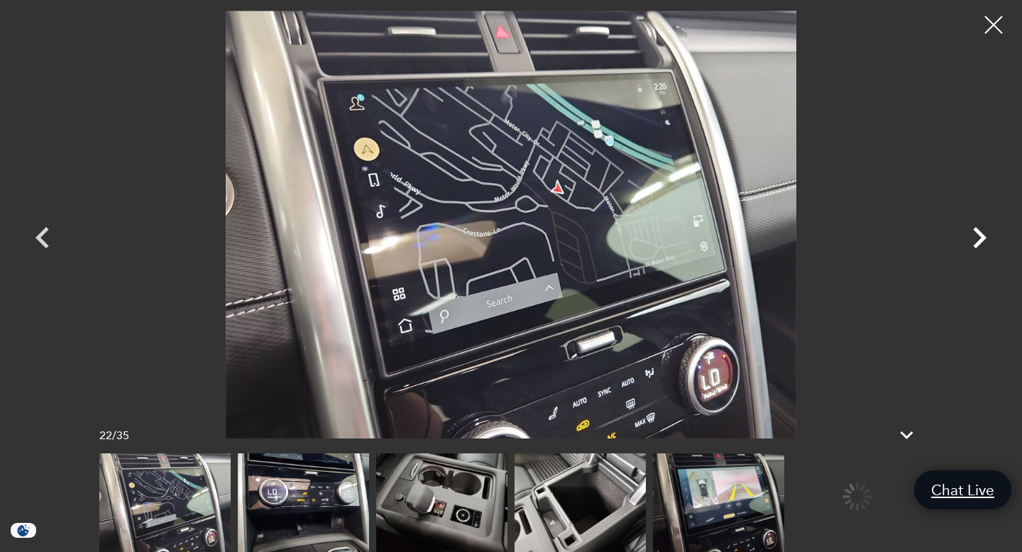
click at [985, 236] on icon "Next" at bounding box center [979, 237] width 13 height 21
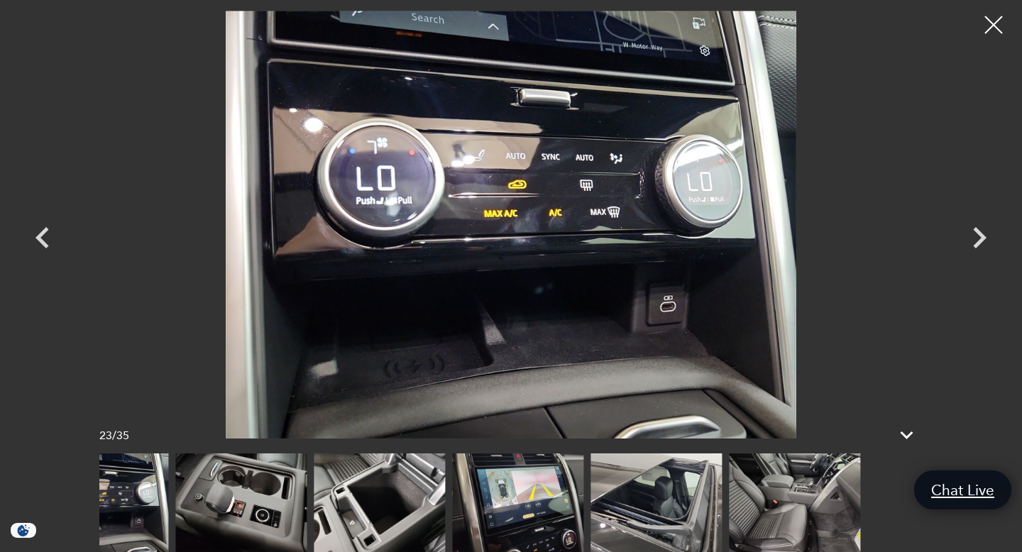
click at [627, 508] on img at bounding box center [656, 503] width 131 height 99
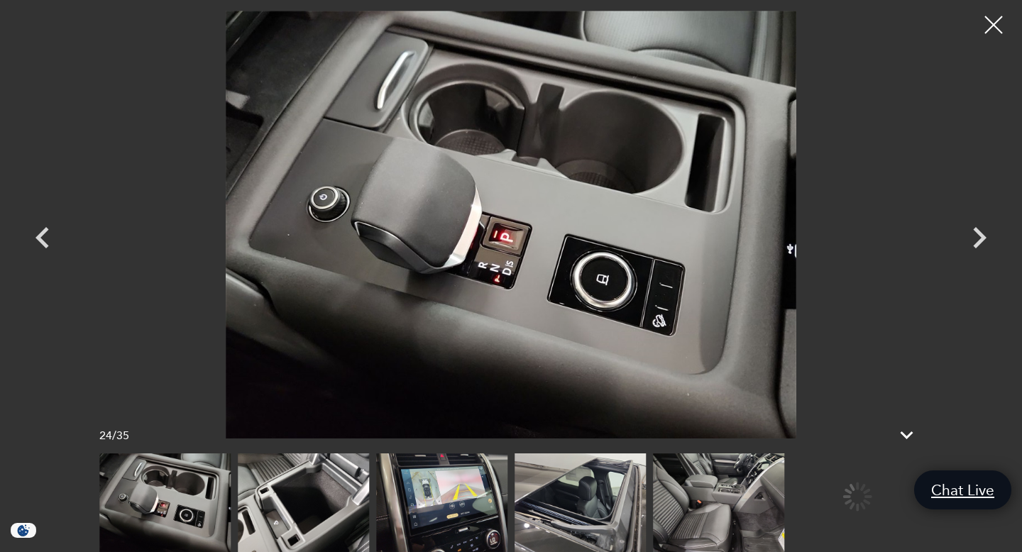
click at [653, 495] on img at bounding box center [718, 503] width 131 height 99
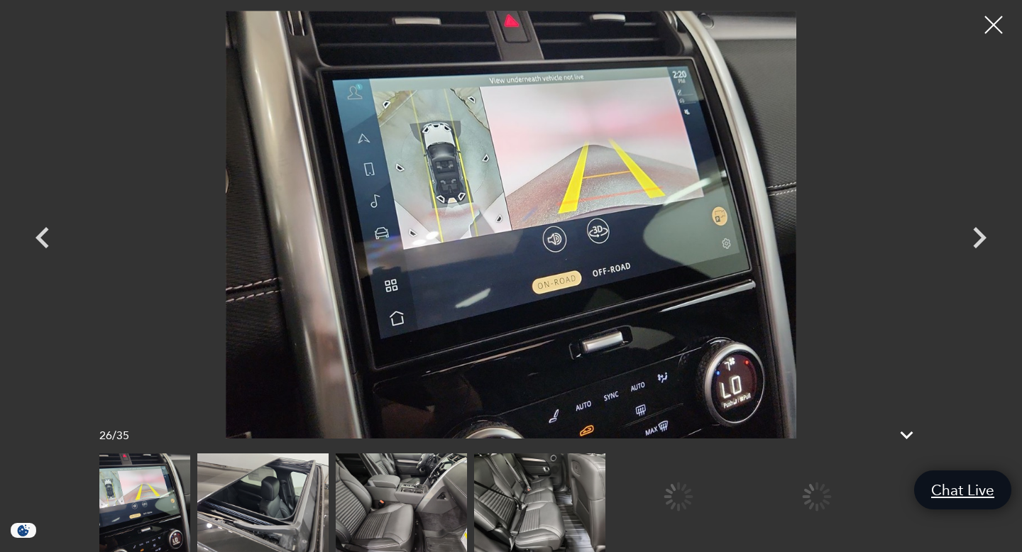
click at [613, 508] on div at bounding box center [678, 497] width 131 height 87
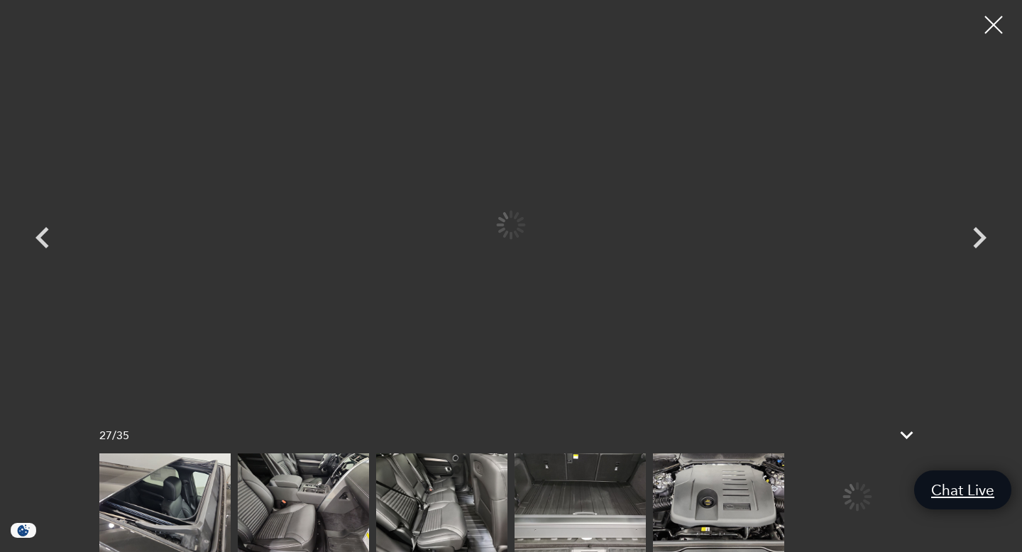
click at [535, 510] on img at bounding box center [580, 503] width 131 height 99
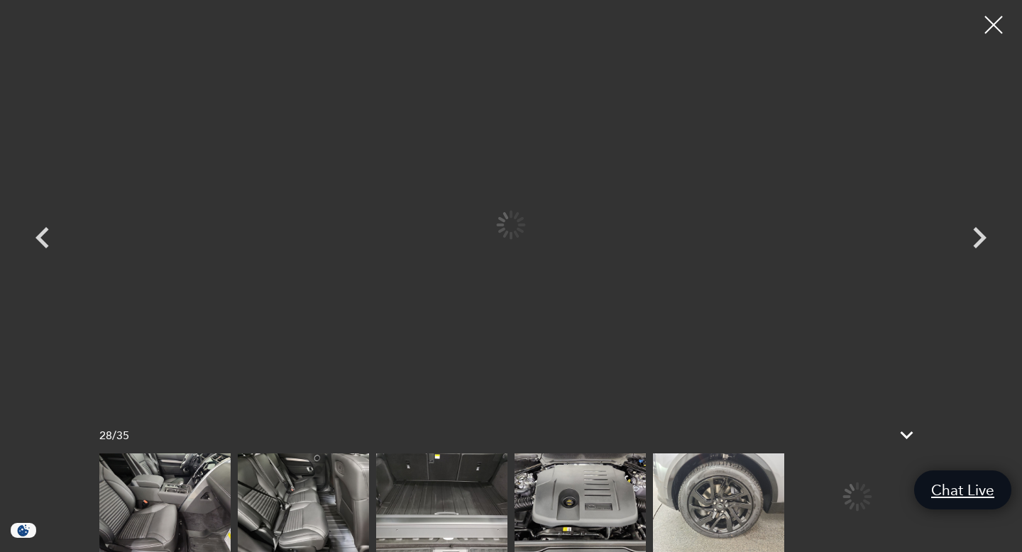
click at [597, 515] on img at bounding box center [580, 503] width 131 height 99
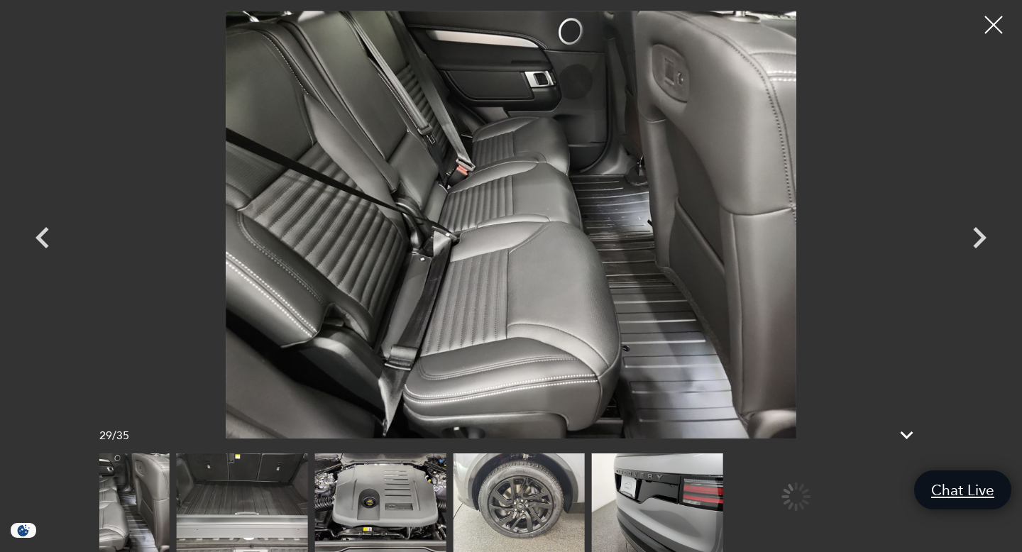
click at [603, 522] on img at bounding box center [657, 503] width 131 height 99
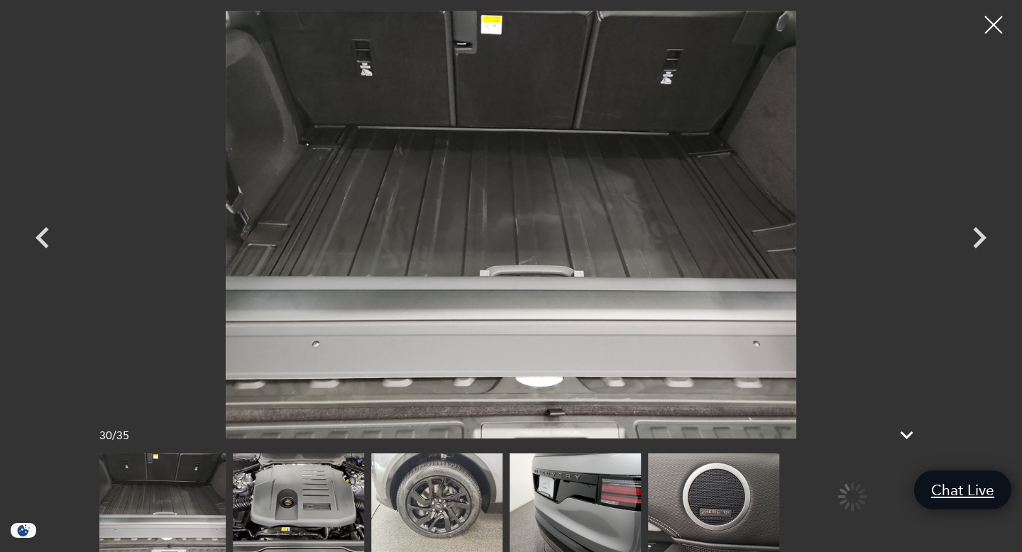
click at [648, 522] on img at bounding box center [713, 503] width 131 height 99
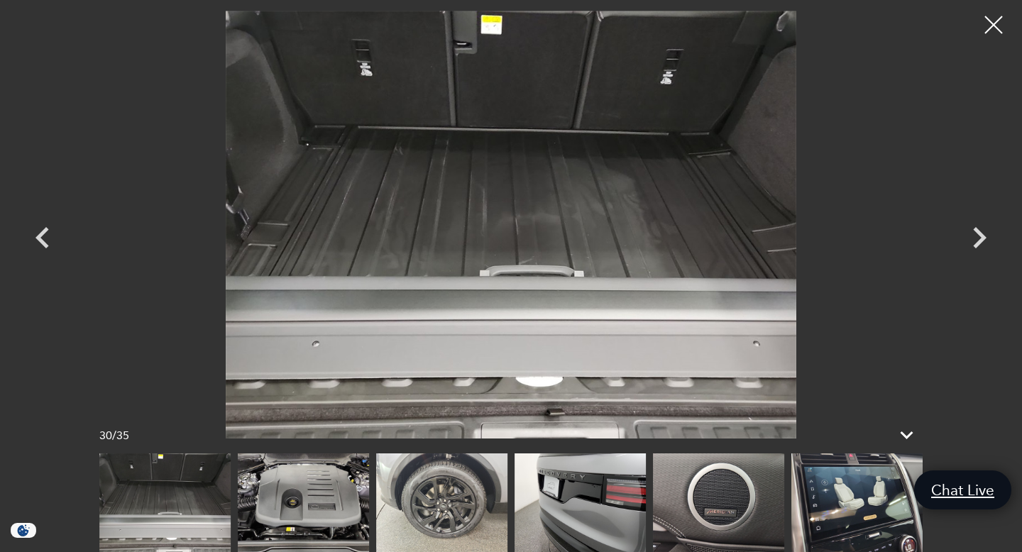
click at [669, 515] on img at bounding box center [718, 503] width 131 height 99
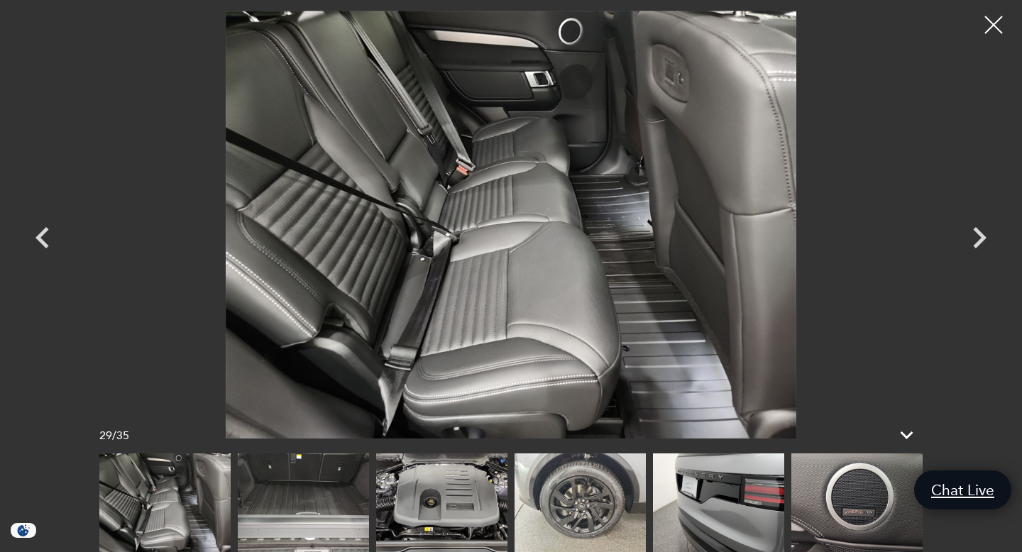
click at [890, 495] on img at bounding box center [857, 503] width 131 height 99
